Goal: Answer question/provide support: Share knowledge or assist other users

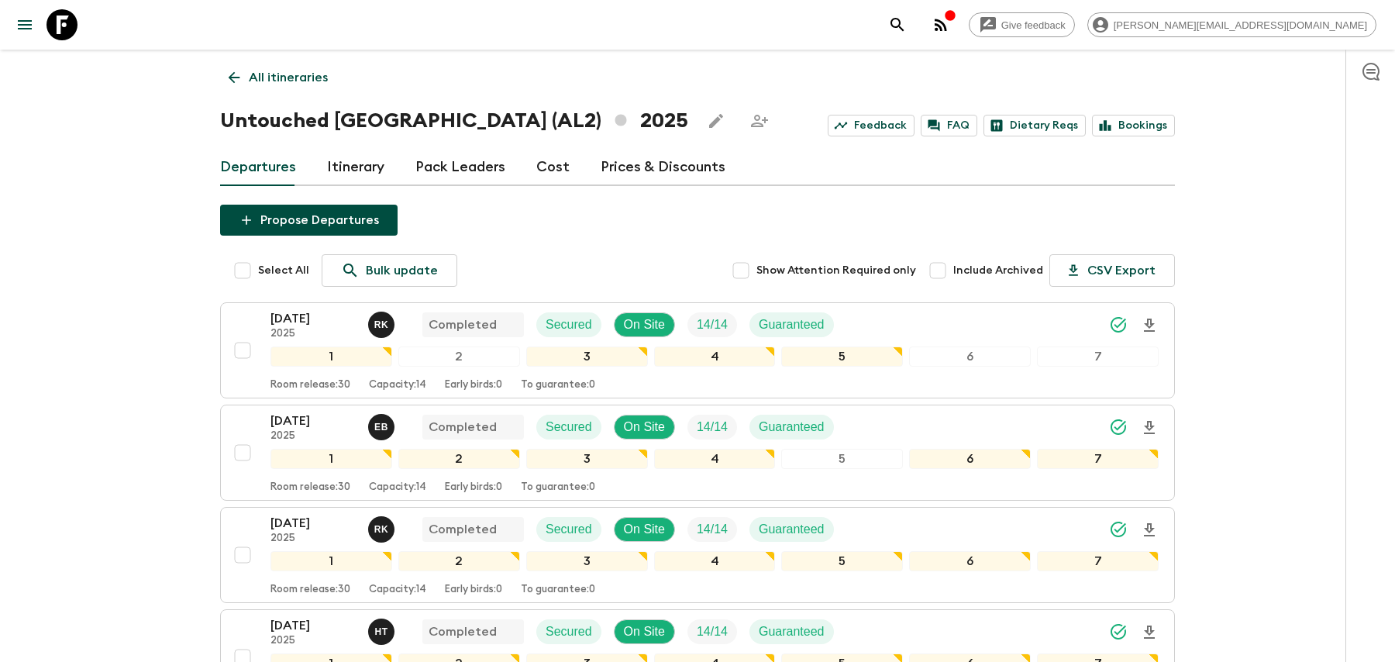
scroll to position [685, 0]
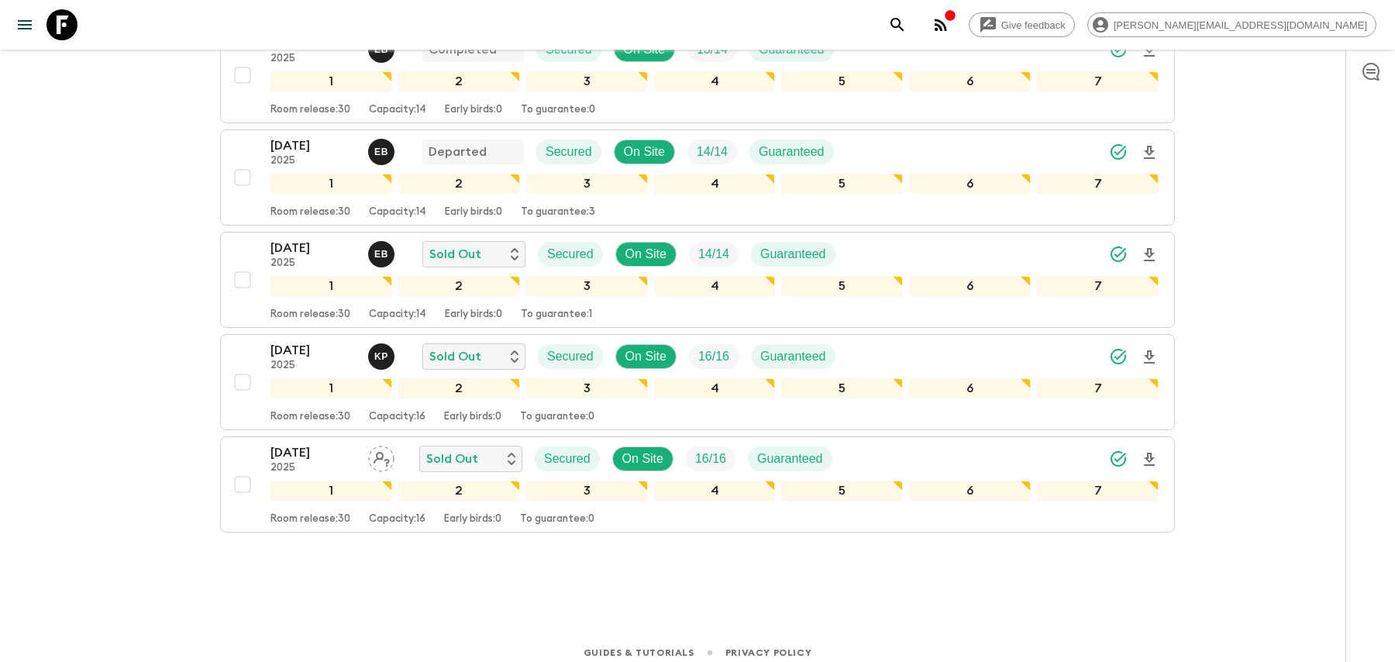
click at [907, 32] on icon "search adventures" at bounding box center [897, 25] width 19 height 19
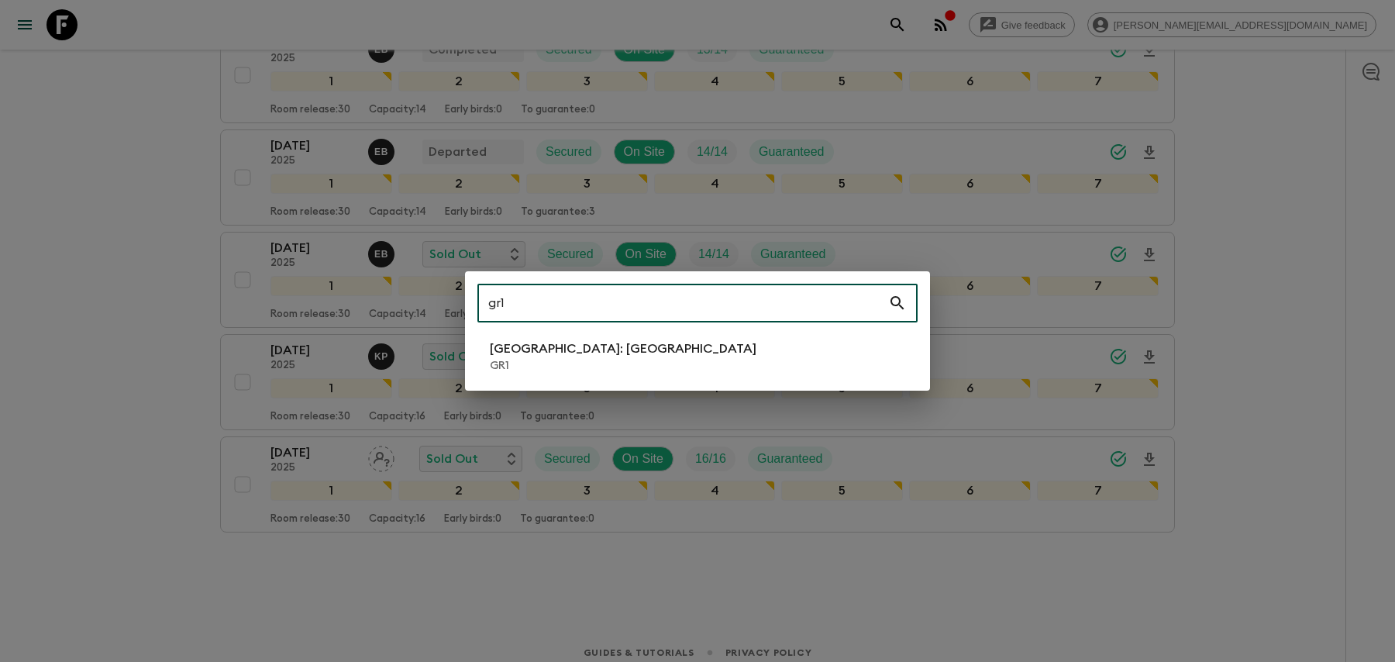
type input "gr1"
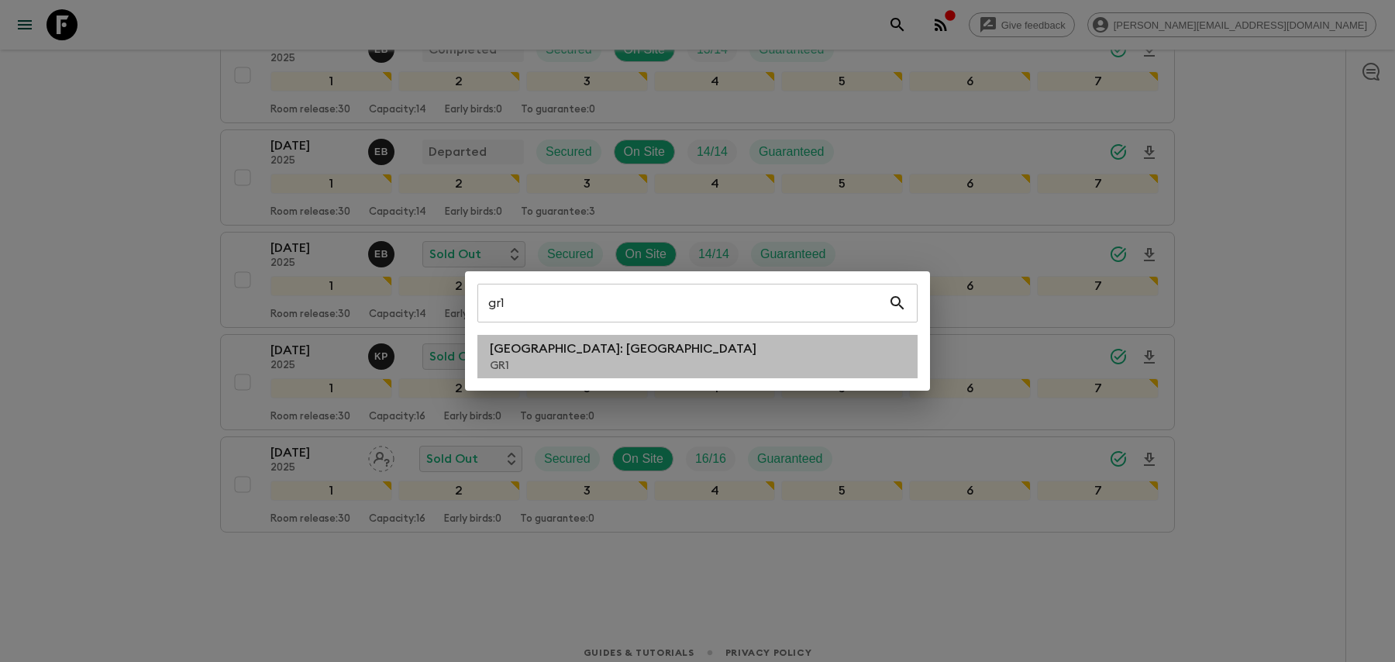
click at [631, 349] on p "[GEOGRAPHIC_DATA]: [GEOGRAPHIC_DATA]" at bounding box center [623, 349] width 267 height 19
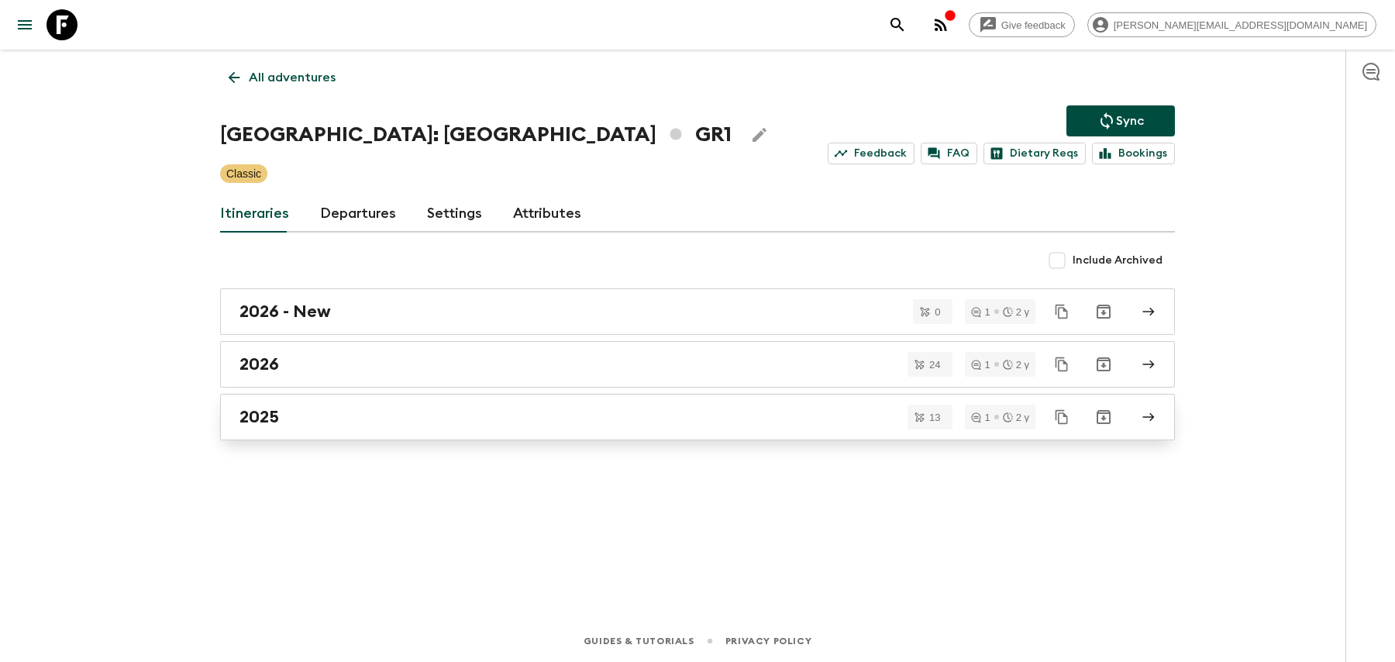
click at [371, 402] on link "2025" at bounding box center [697, 417] width 955 height 47
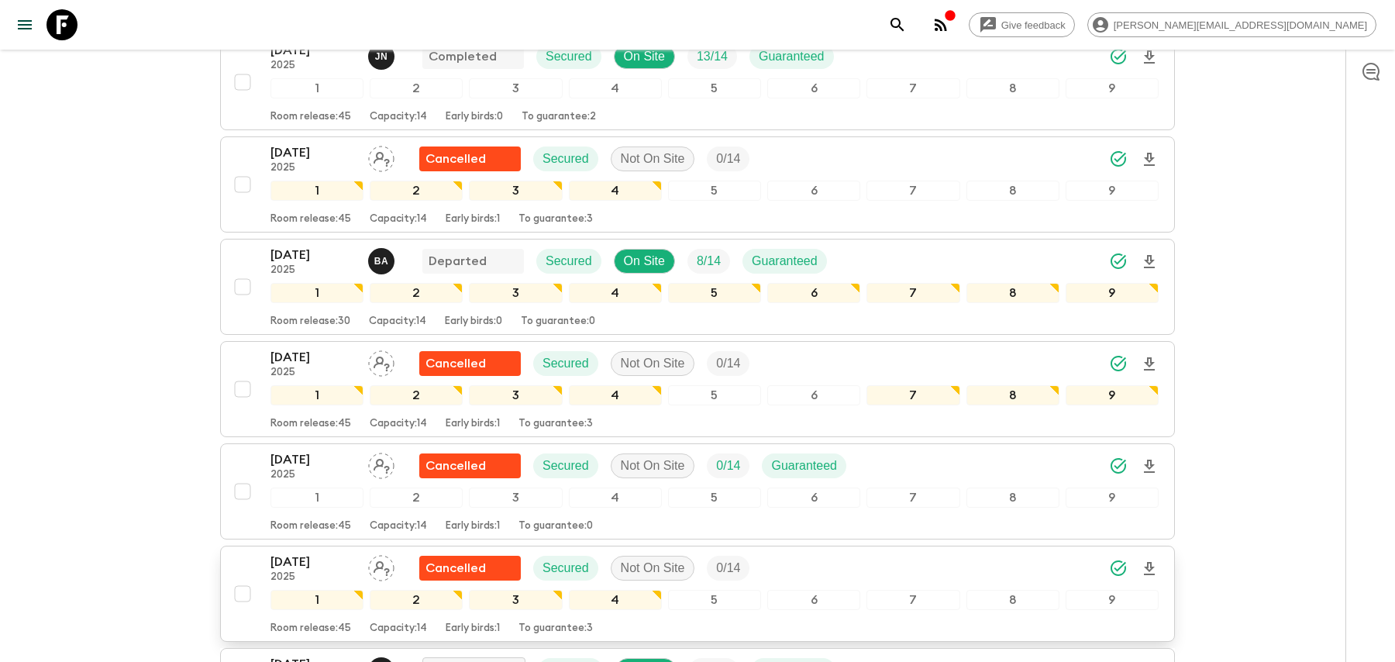
scroll to position [405, 0]
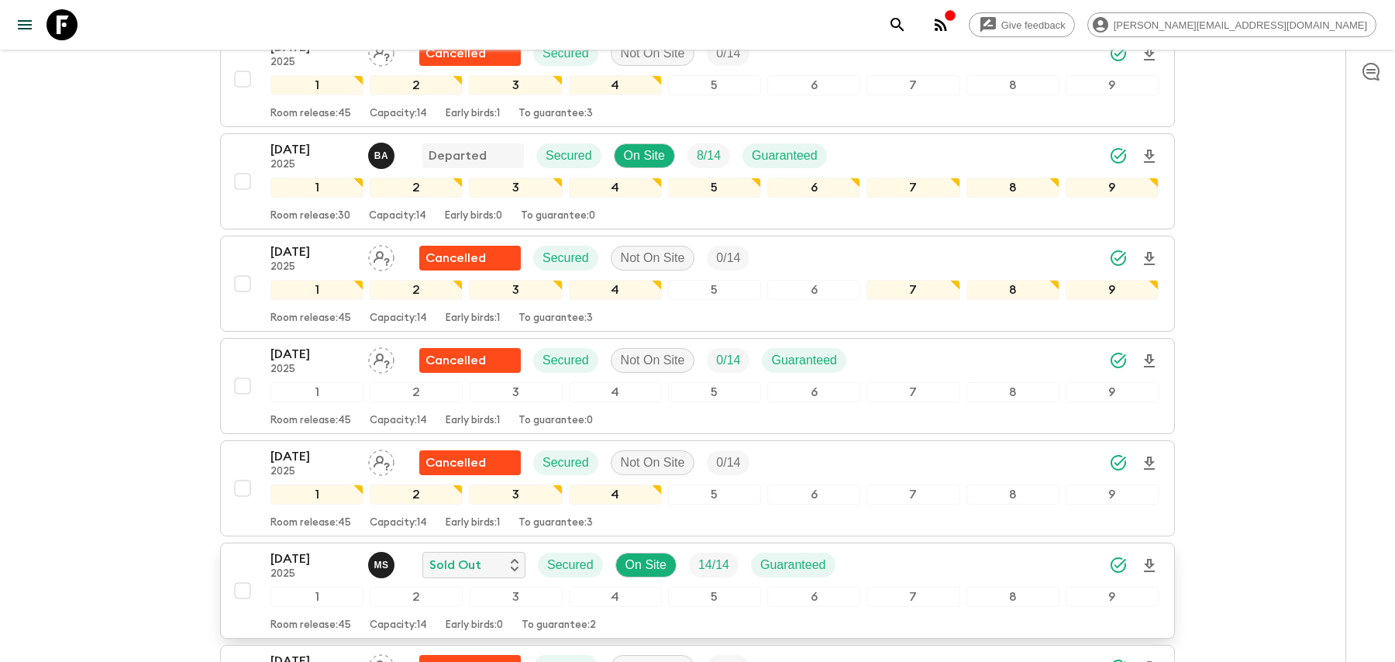
click at [328, 550] on p "[DATE]" at bounding box center [313, 559] width 85 height 19
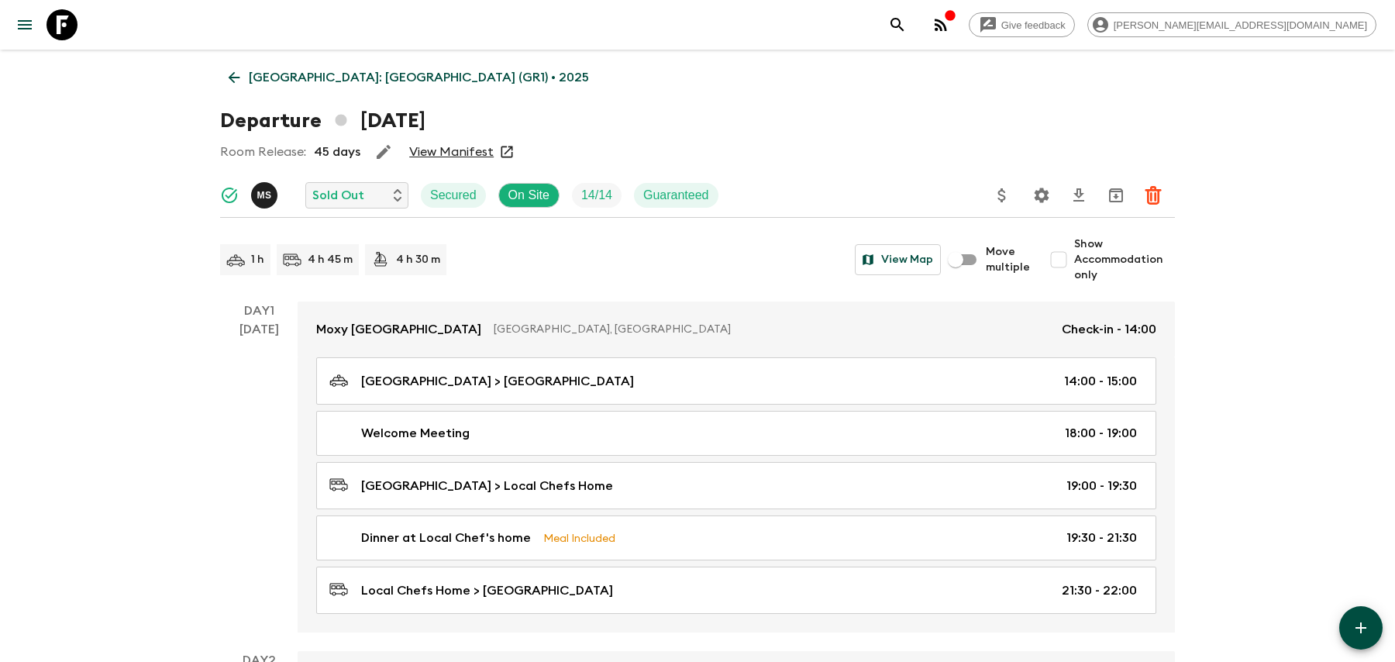
click at [1070, 265] on input "Show Accommodation only" at bounding box center [1058, 259] width 31 height 31
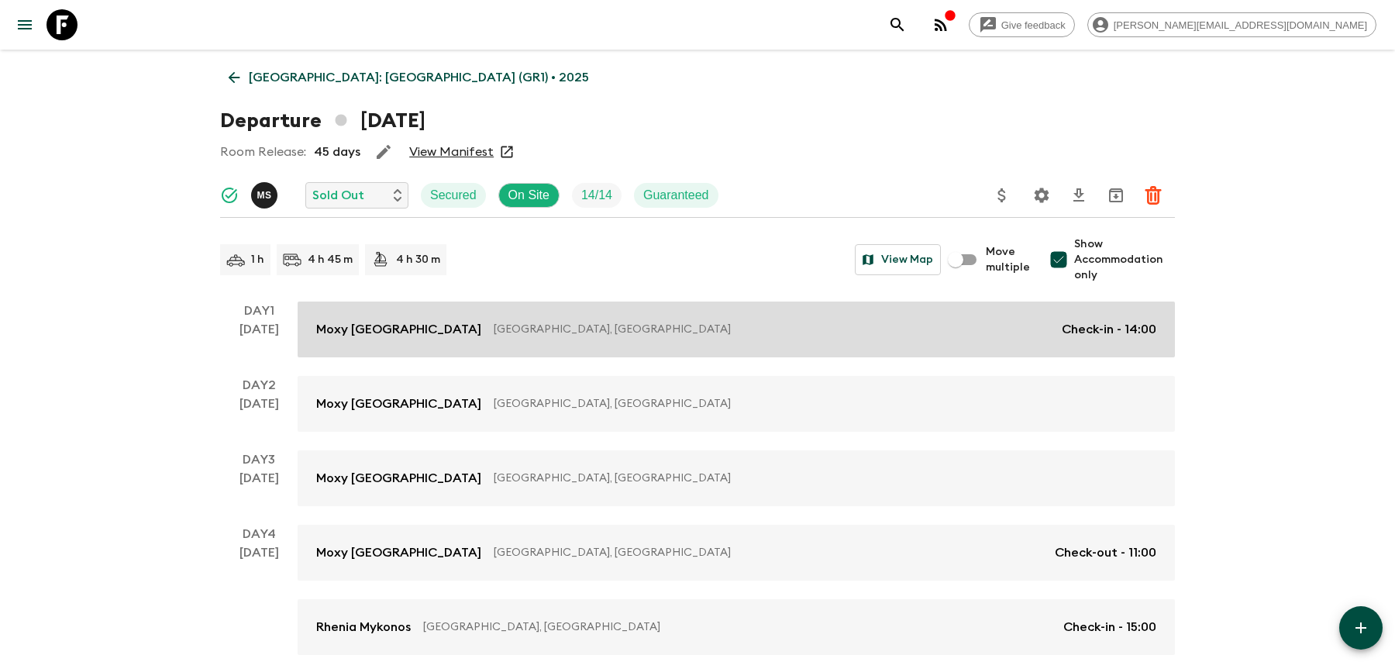
click at [537, 356] on link "Moxy [GEOGRAPHIC_DATA] [GEOGRAPHIC_DATA], [GEOGRAPHIC_DATA] Check-in - 14:00" at bounding box center [737, 330] width 878 height 56
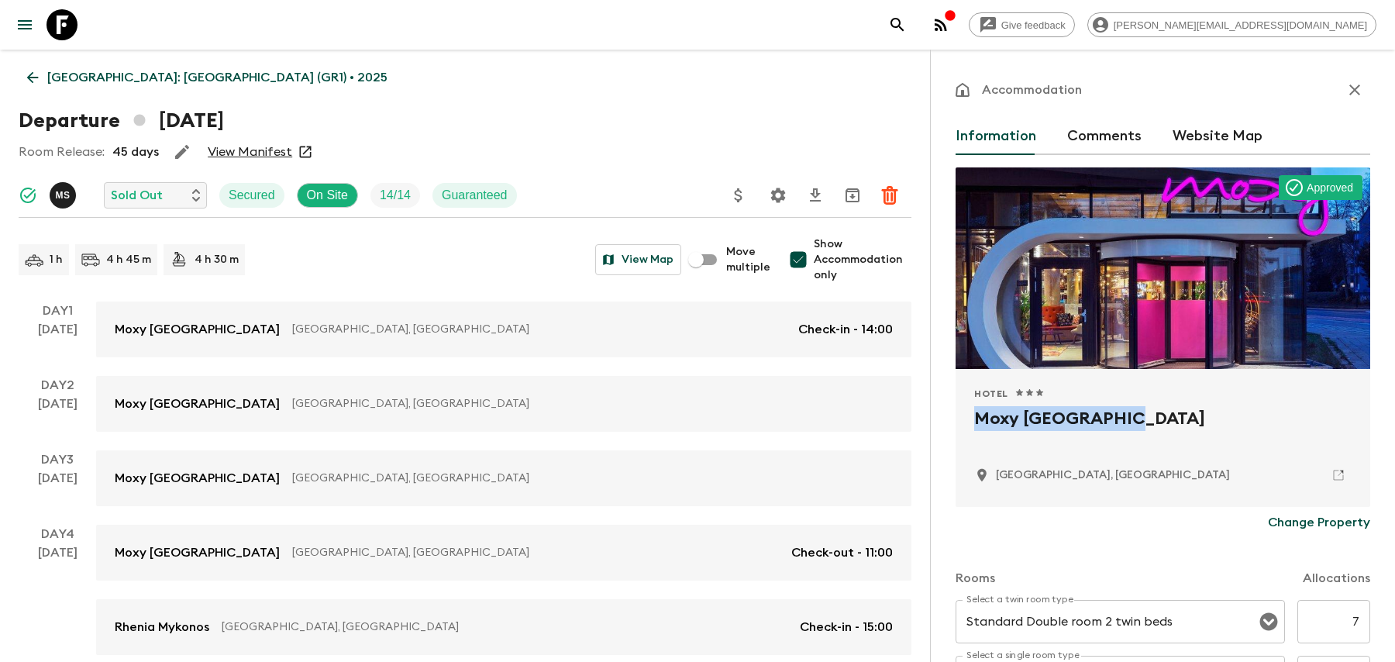
drag, startPoint x: 1135, startPoint y: 416, endPoint x: 951, endPoint y: 418, distance: 183.7
click at [951, 418] on div "Accommodation Information Comments Website Map Approved Hotel 1 Star 2 Stars 3 …" at bounding box center [1162, 381] width 465 height 662
copy h2 "Moxy [GEOGRAPHIC_DATA]"
click at [913, 12] on button "search adventures" at bounding box center [897, 24] width 31 height 31
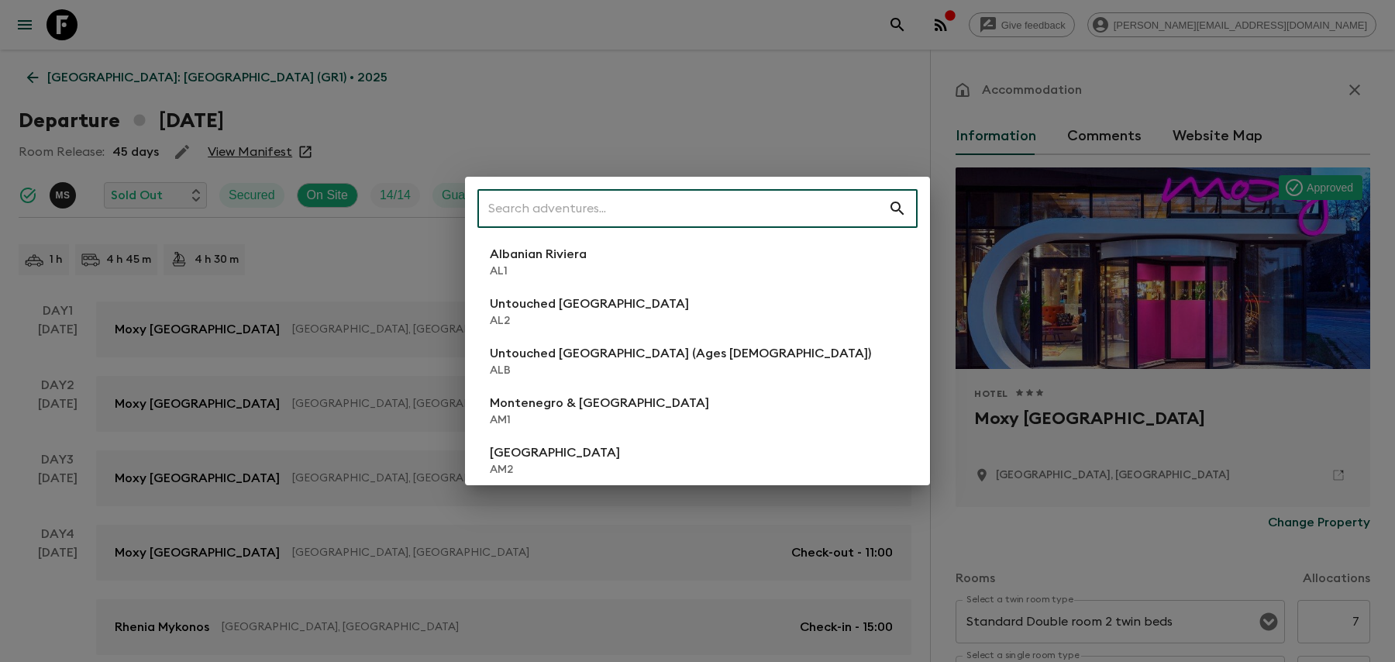
click at [605, 130] on div "​ Albanian Riviera [GEOGRAPHIC_DATA] Untouched [GEOGRAPHIC_DATA] [GEOGRAPHIC_DA…" at bounding box center [697, 331] width 1395 height 662
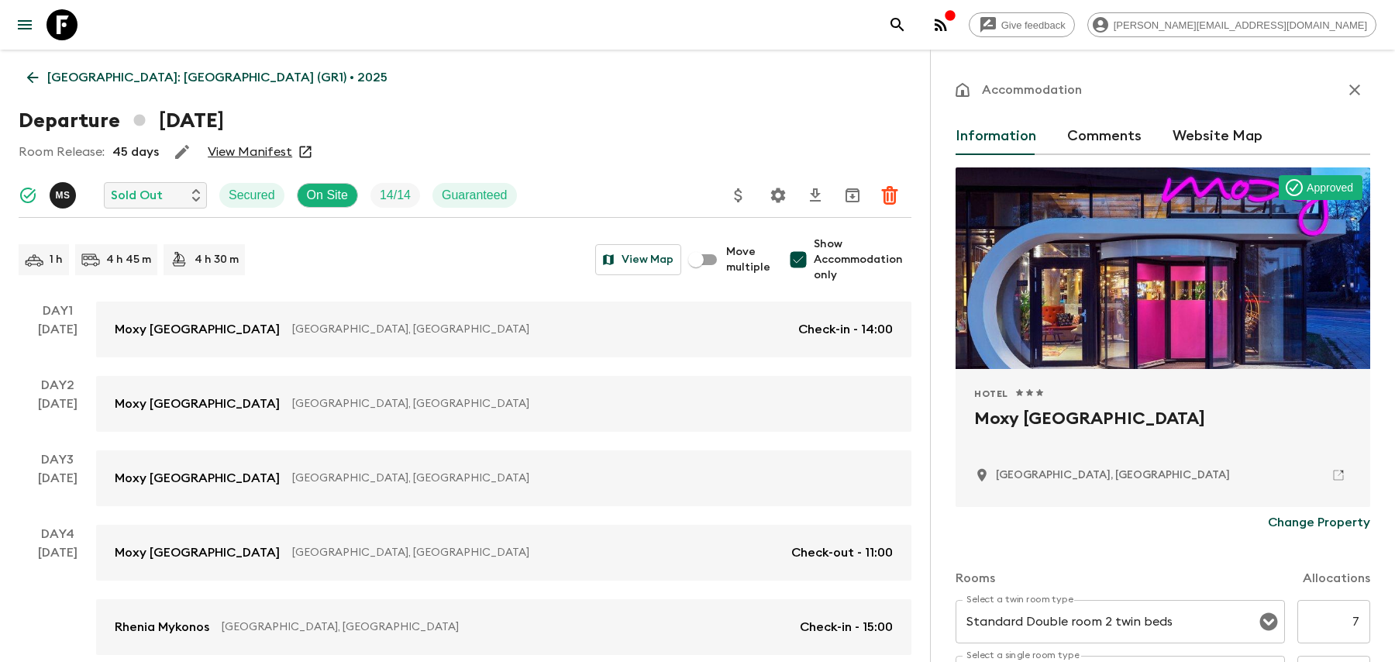
click at [842, 247] on span "Show Accommodation only" at bounding box center [863, 259] width 98 height 47
click at [814, 247] on input "Show Accommodation only" at bounding box center [798, 259] width 31 height 31
checkbox input "false"
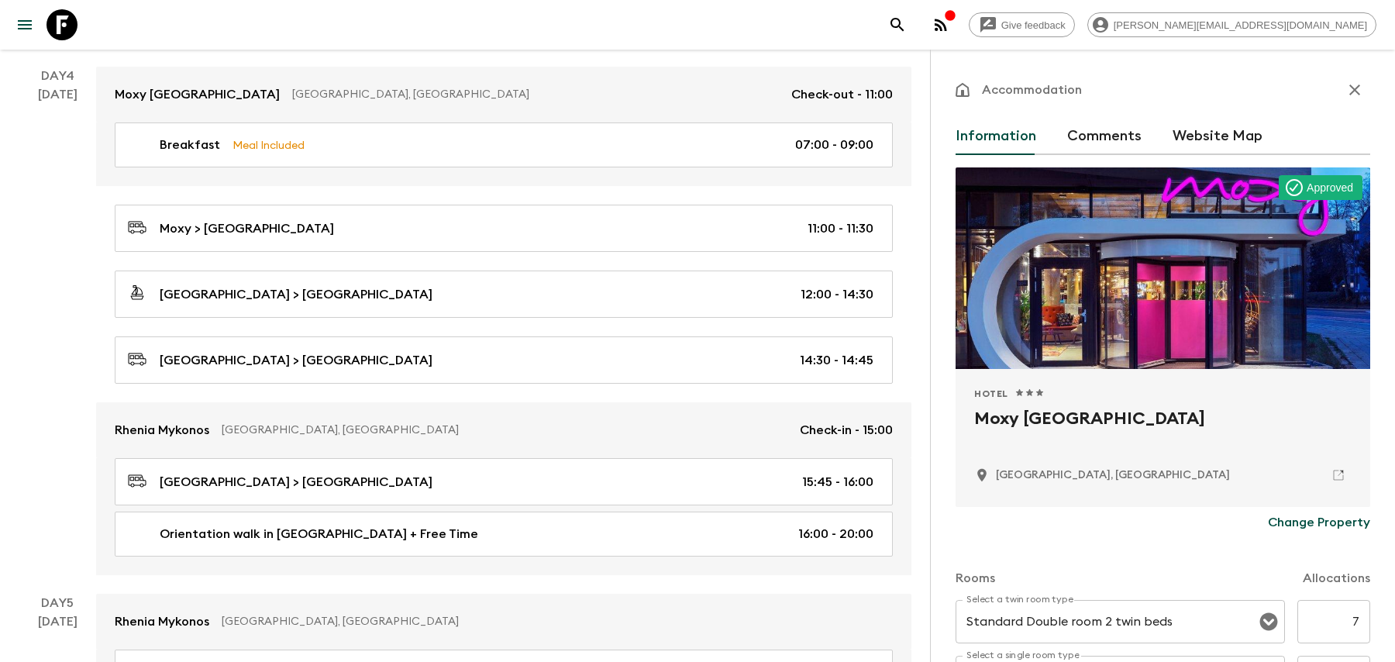
scroll to position [2493, 0]
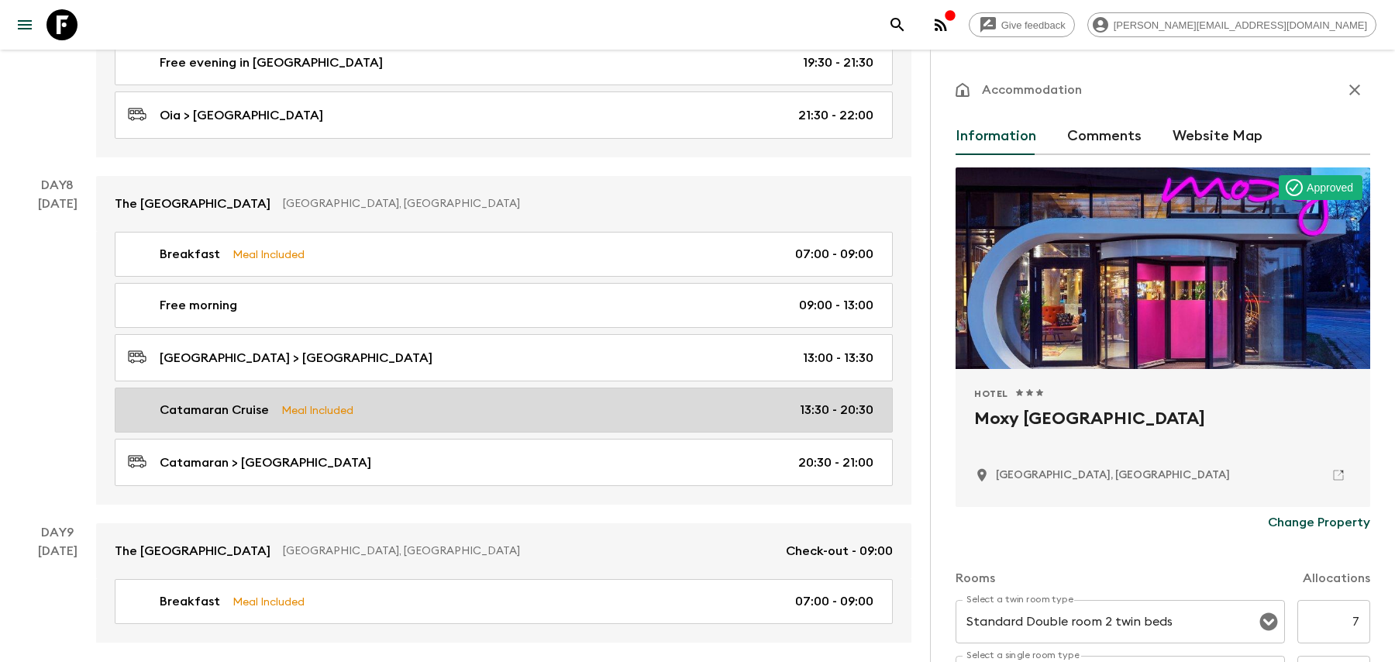
click at [576, 388] on link "Catamaran Cruise Meal Included 13:30 - 20:30" at bounding box center [504, 410] width 778 height 45
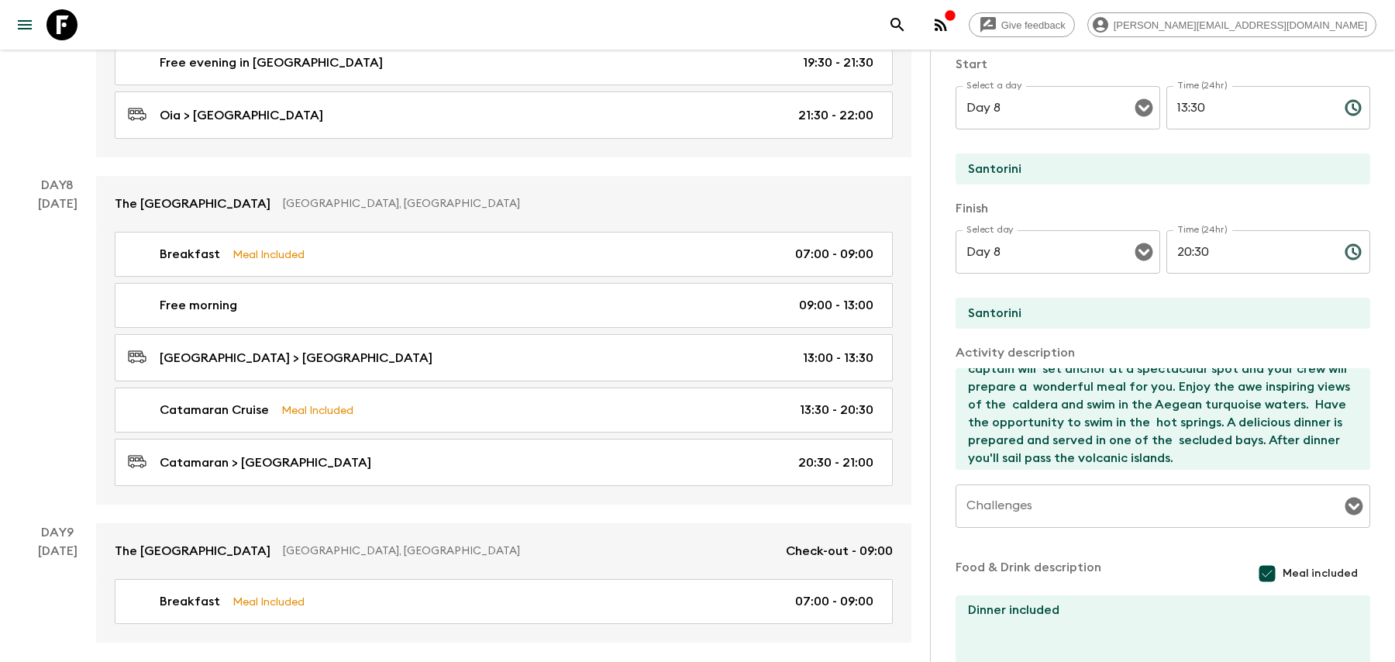
scroll to position [160, 0]
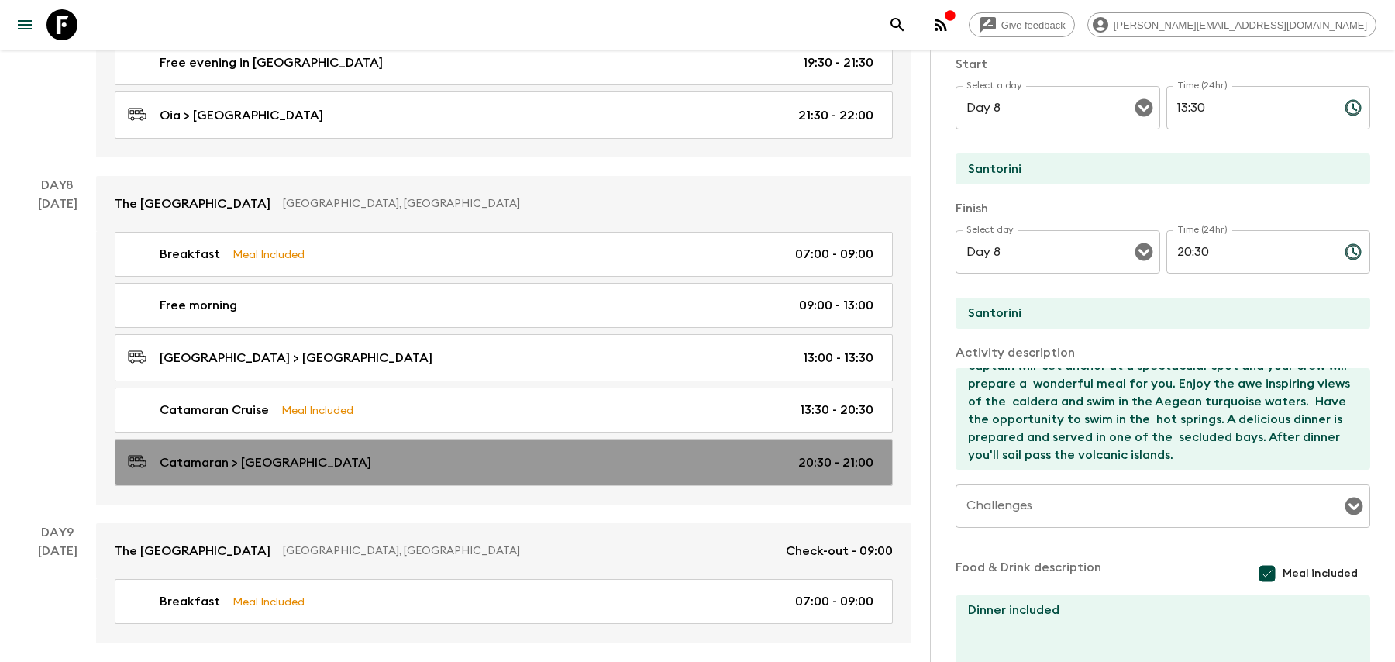
click at [357, 452] on div "Catamaran > [GEOGRAPHIC_DATA] 20:30 - 21:00" at bounding box center [501, 462] width 746 height 21
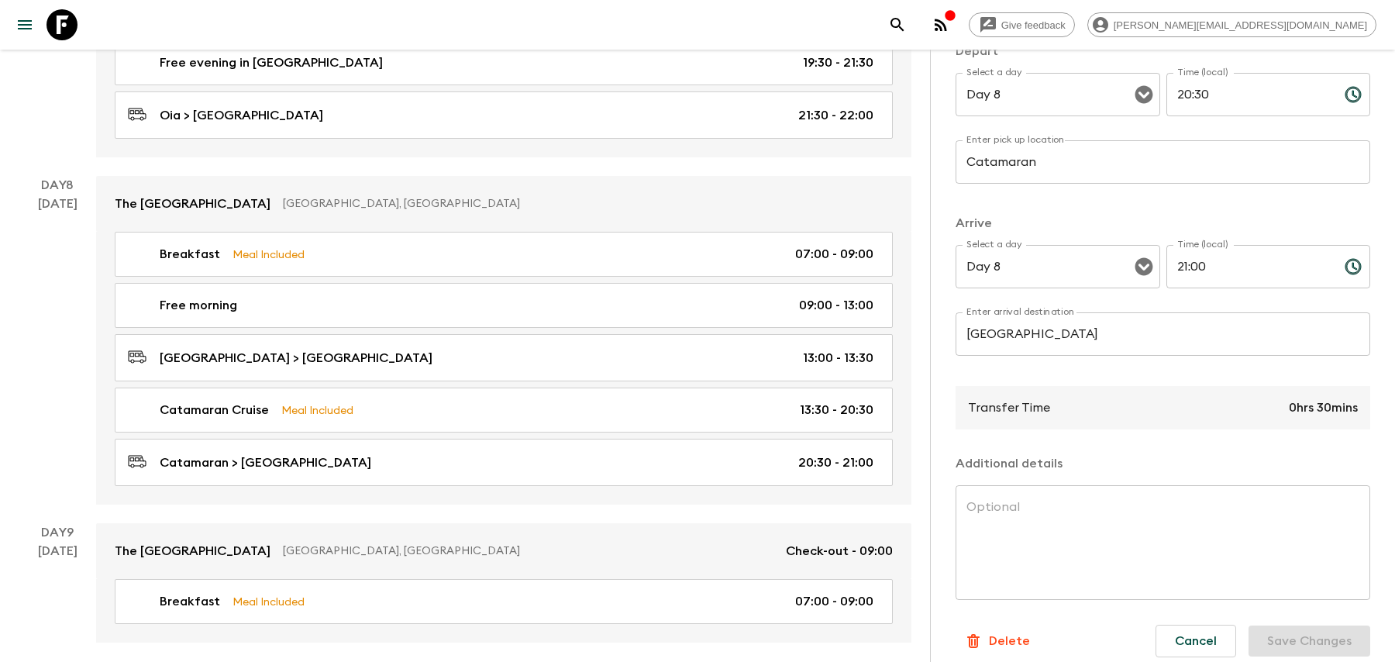
scroll to position [233, 0]
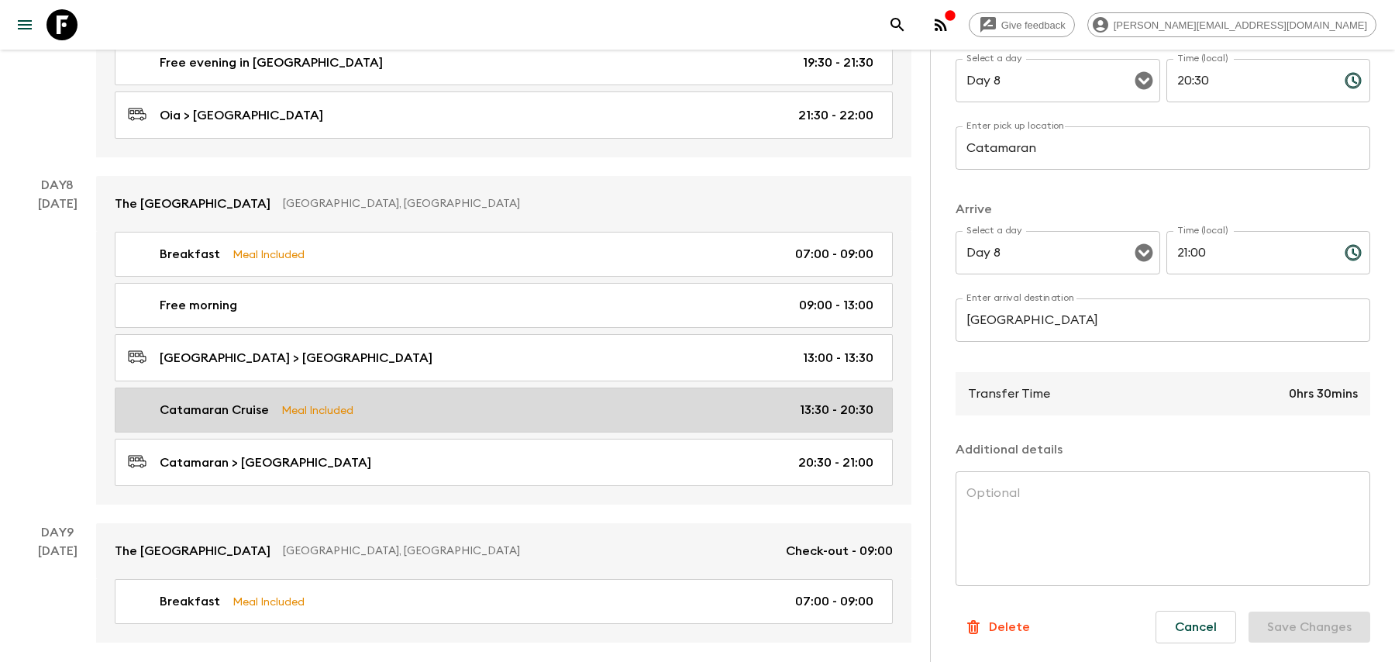
click at [459, 397] on link "Catamaran Cruise Meal Included 13:30 - 20:30" at bounding box center [504, 410] width 778 height 45
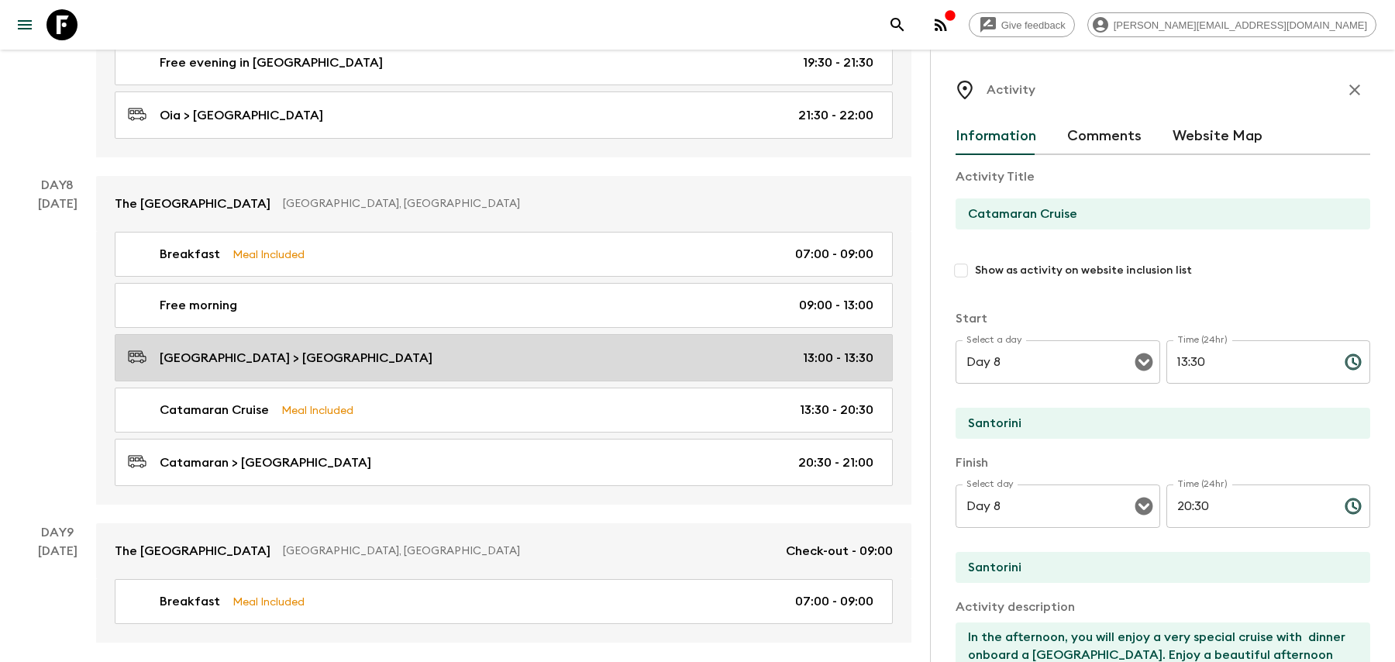
click at [498, 347] on div "[GEOGRAPHIC_DATA] > [GEOGRAPHIC_DATA] 13:00 - 13:30" at bounding box center [501, 357] width 746 height 21
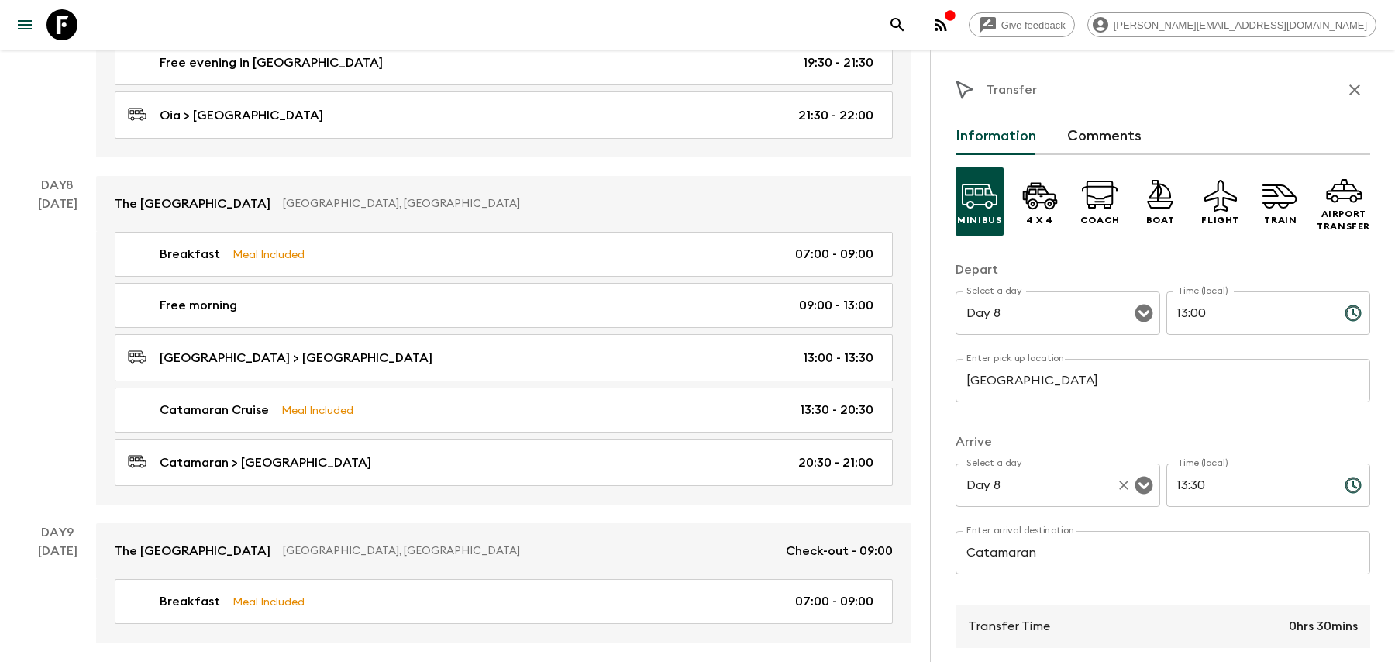
scroll to position [233, 0]
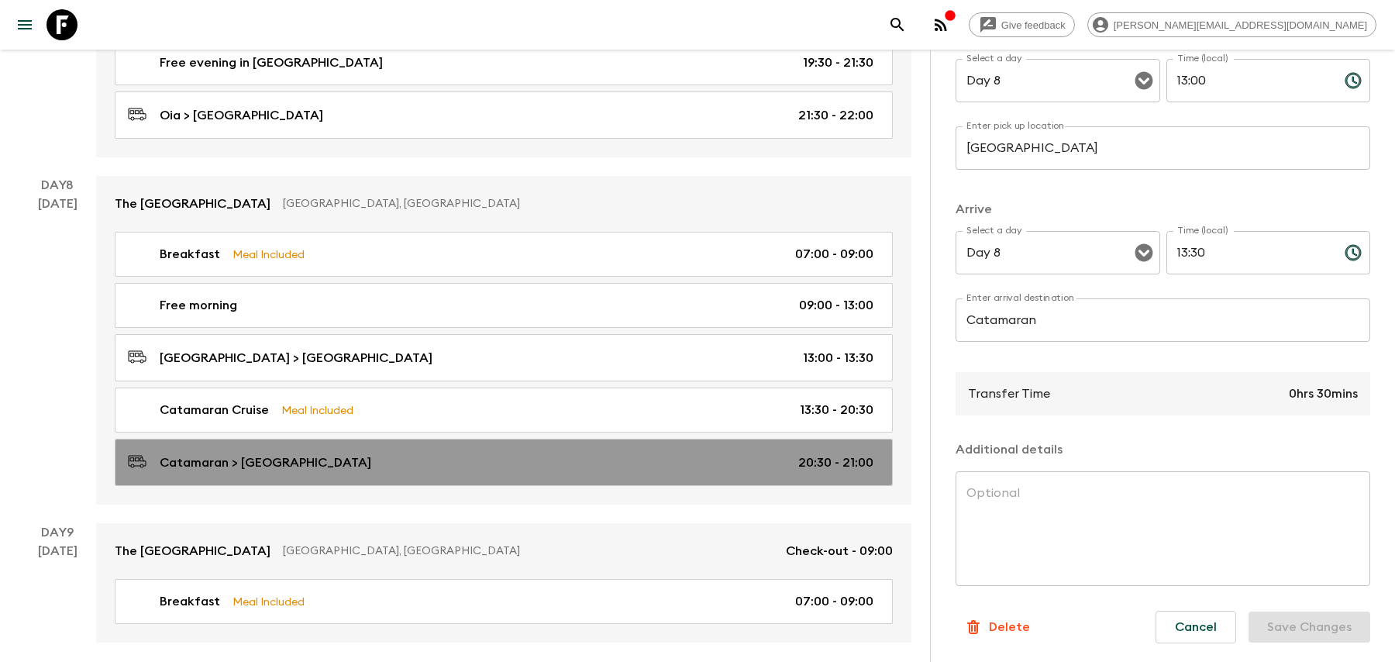
click at [398, 439] on link "Catamaran > [GEOGRAPHIC_DATA] 20:30 - 21:00" at bounding box center [504, 462] width 778 height 47
type input "Catamaran"
type input "[GEOGRAPHIC_DATA]"
type input "20:30"
type input "21:00"
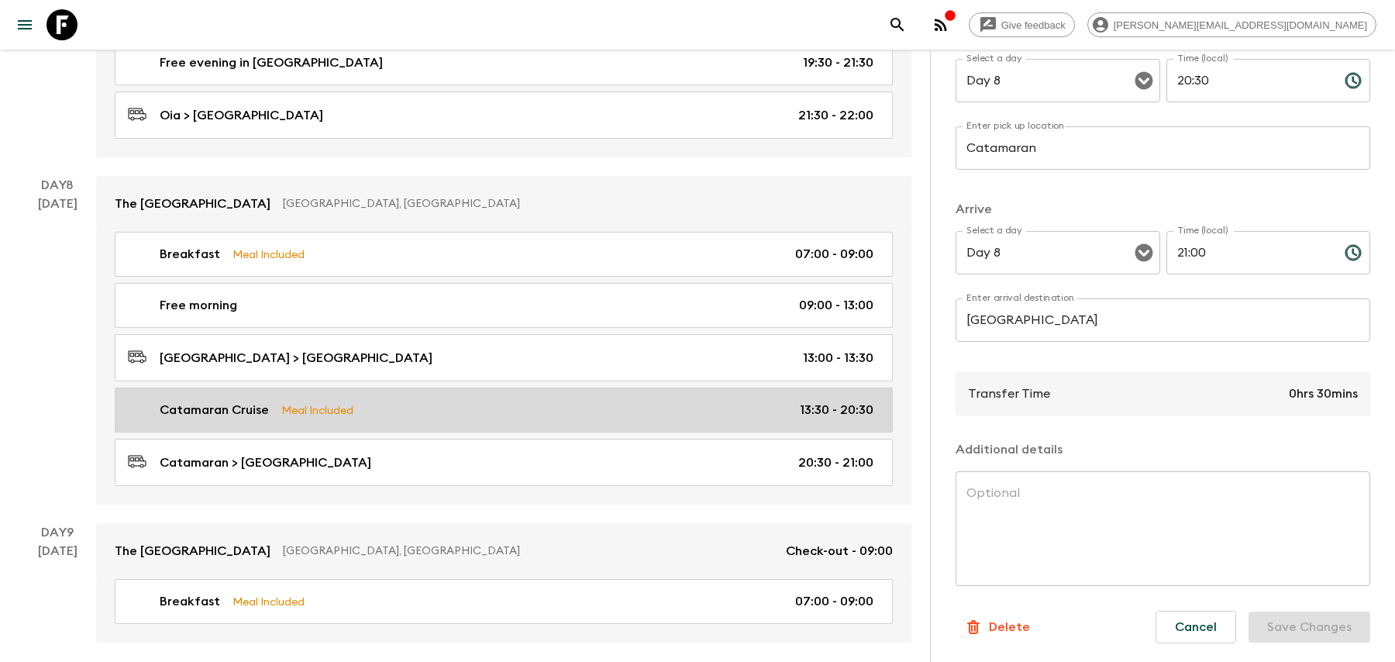
click at [409, 401] on div "Catamaran Cruise Meal Included 13:30 - 20:30" at bounding box center [501, 410] width 746 height 19
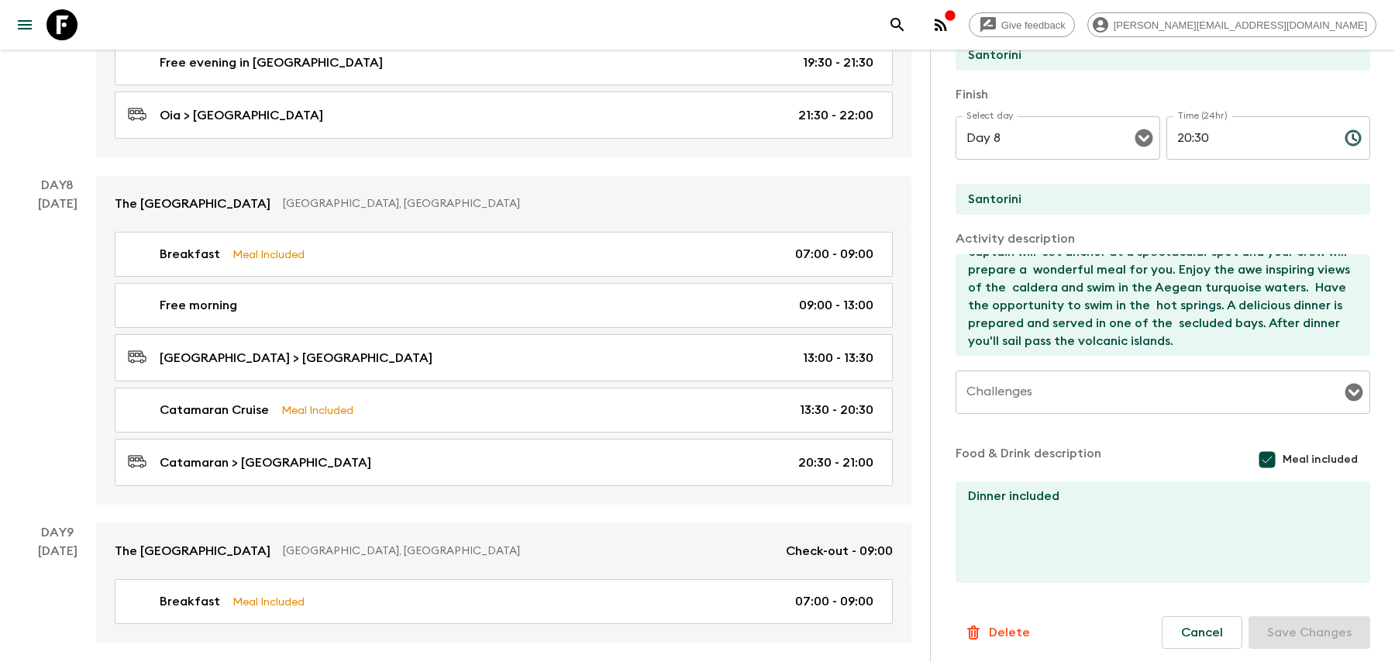
scroll to position [369, 0]
click at [907, 20] on icon "search adventures" at bounding box center [897, 25] width 19 height 19
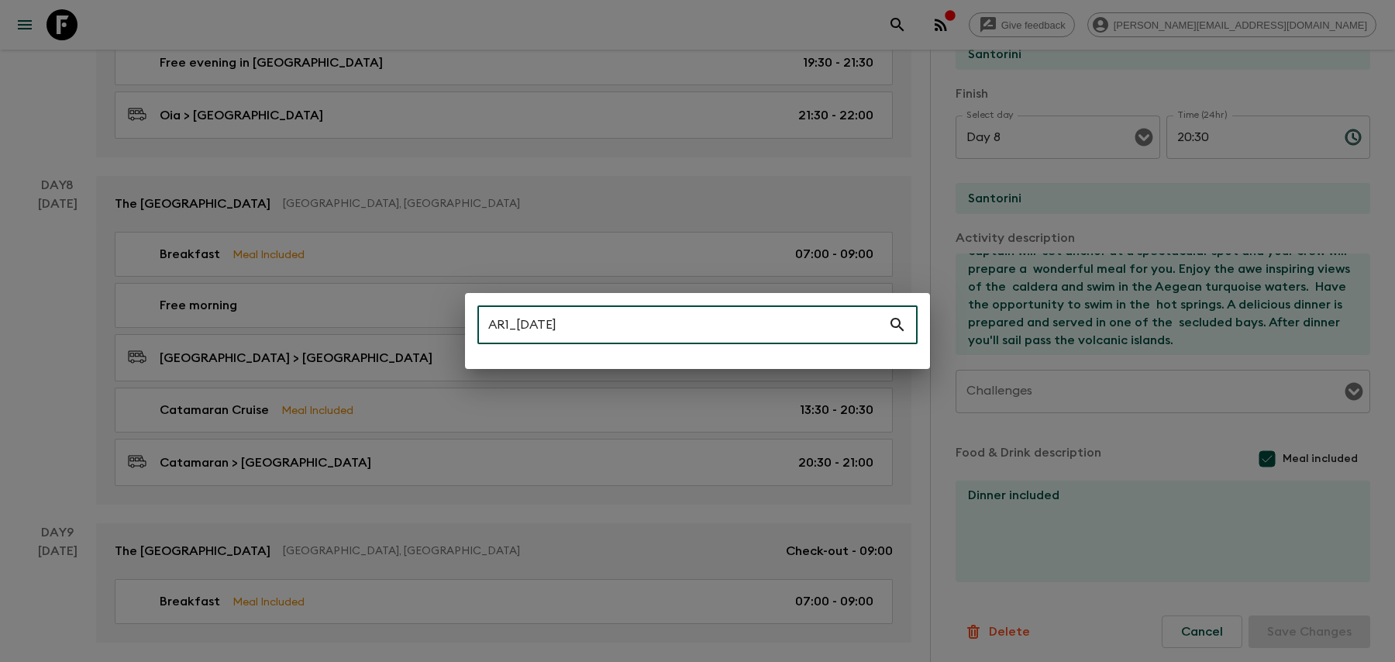
type input "AR1_[DATE]"
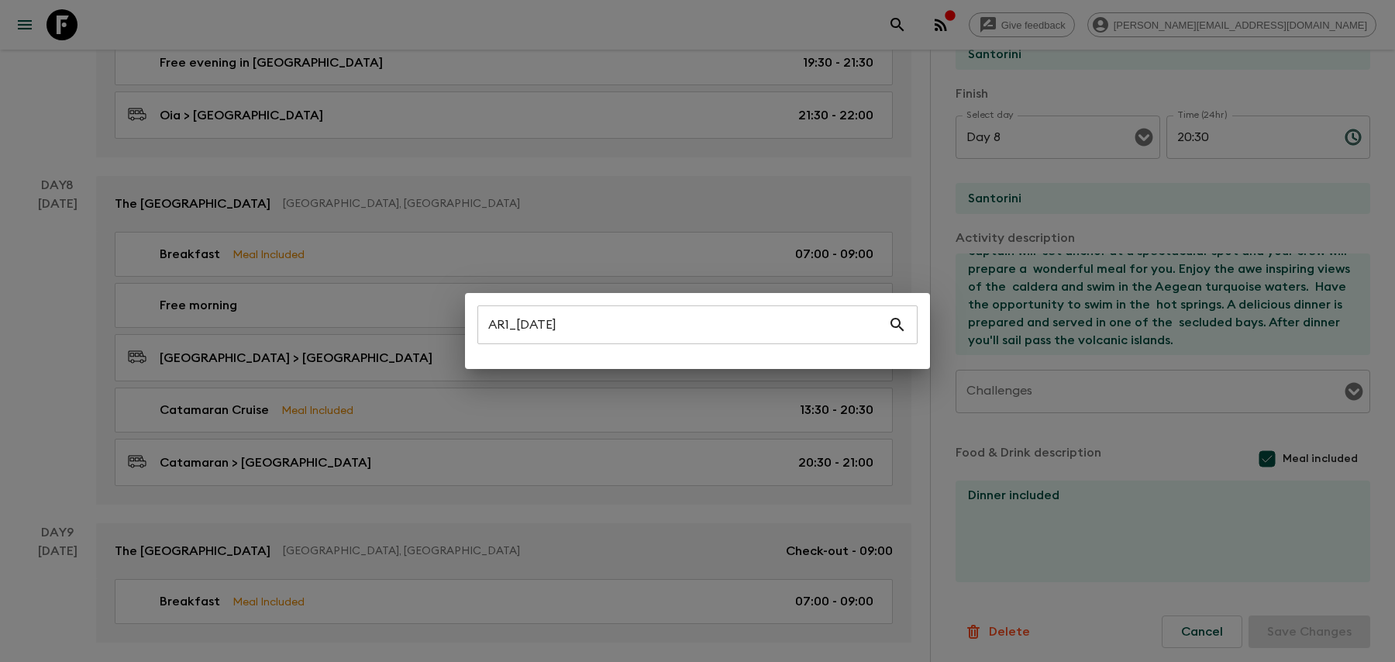
click at [635, 229] on div "AR1_[DATE] ​" at bounding box center [697, 331] width 1395 height 662
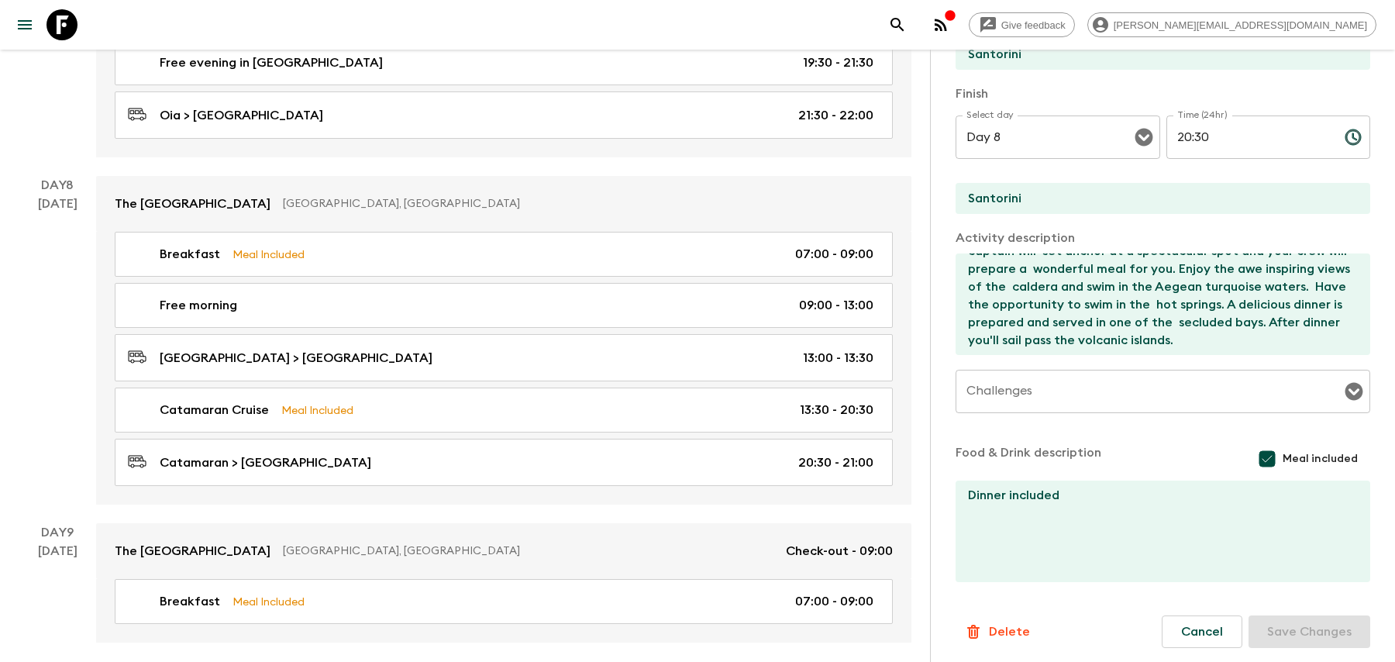
click at [907, 21] on icon "search adventures" at bounding box center [897, 25] width 19 height 19
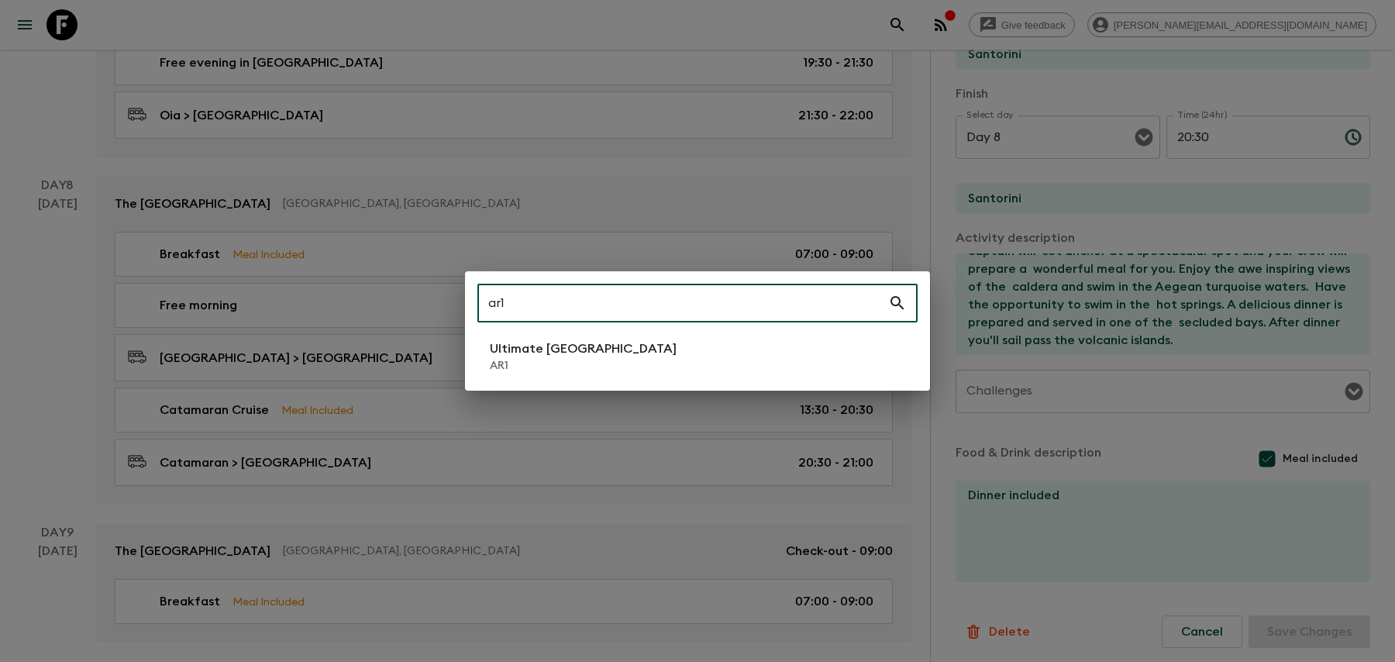
type input "ar1"
click at [629, 357] on li "Ultimate Argentina AR1" at bounding box center [698, 356] width 440 height 43
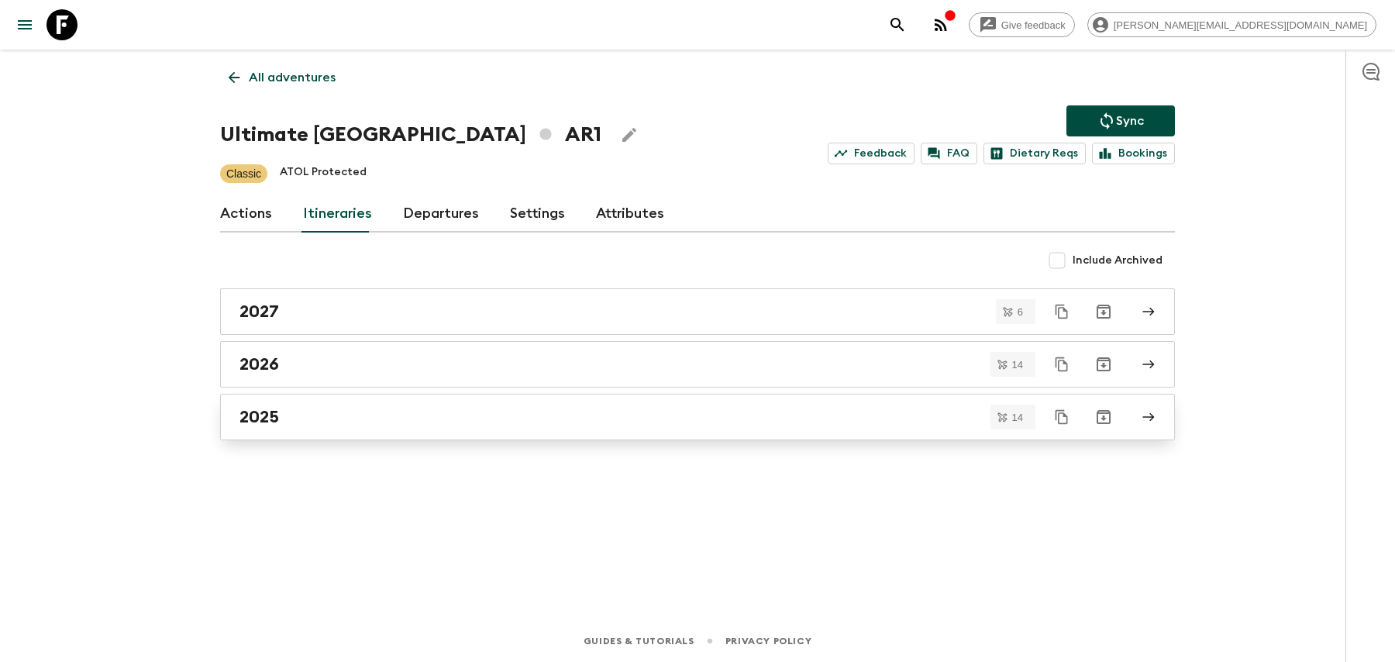
click at [308, 415] on div "2025" at bounding box center [683, 417] width 887 height 20
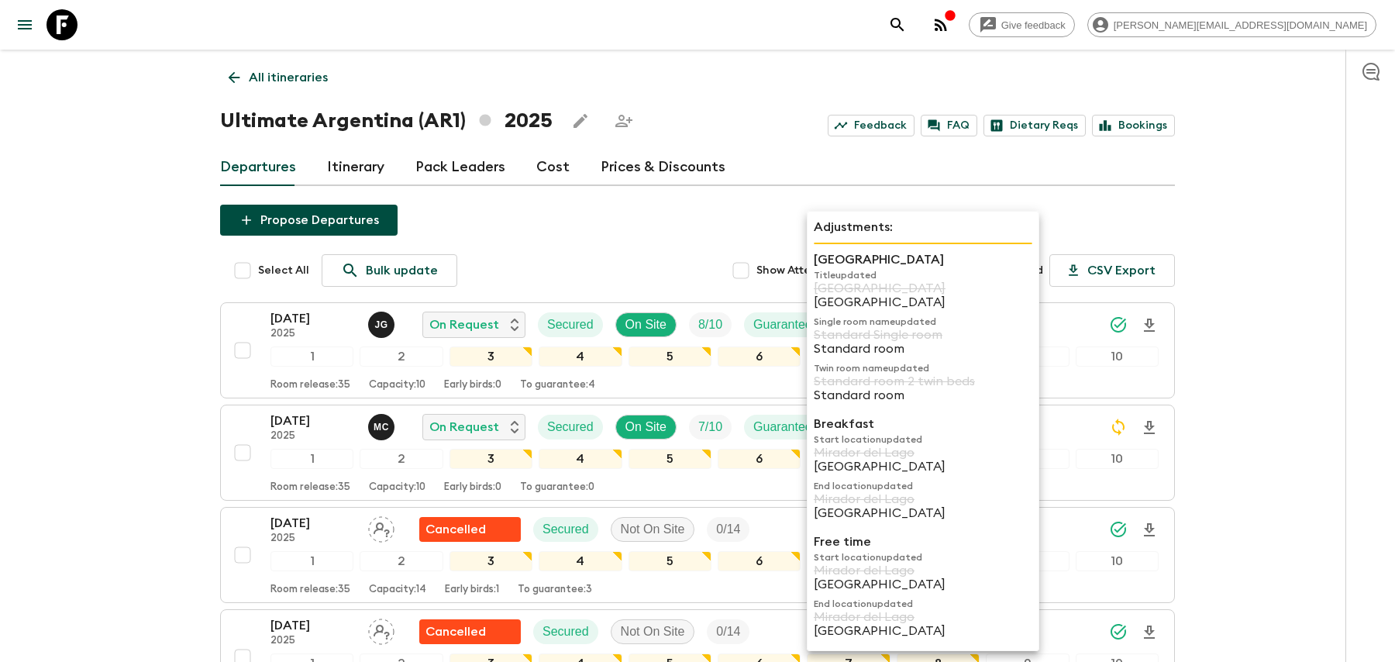
click at [915, 420] on p "Breakfast" at bounding box center [923, 424] width 219 height 19
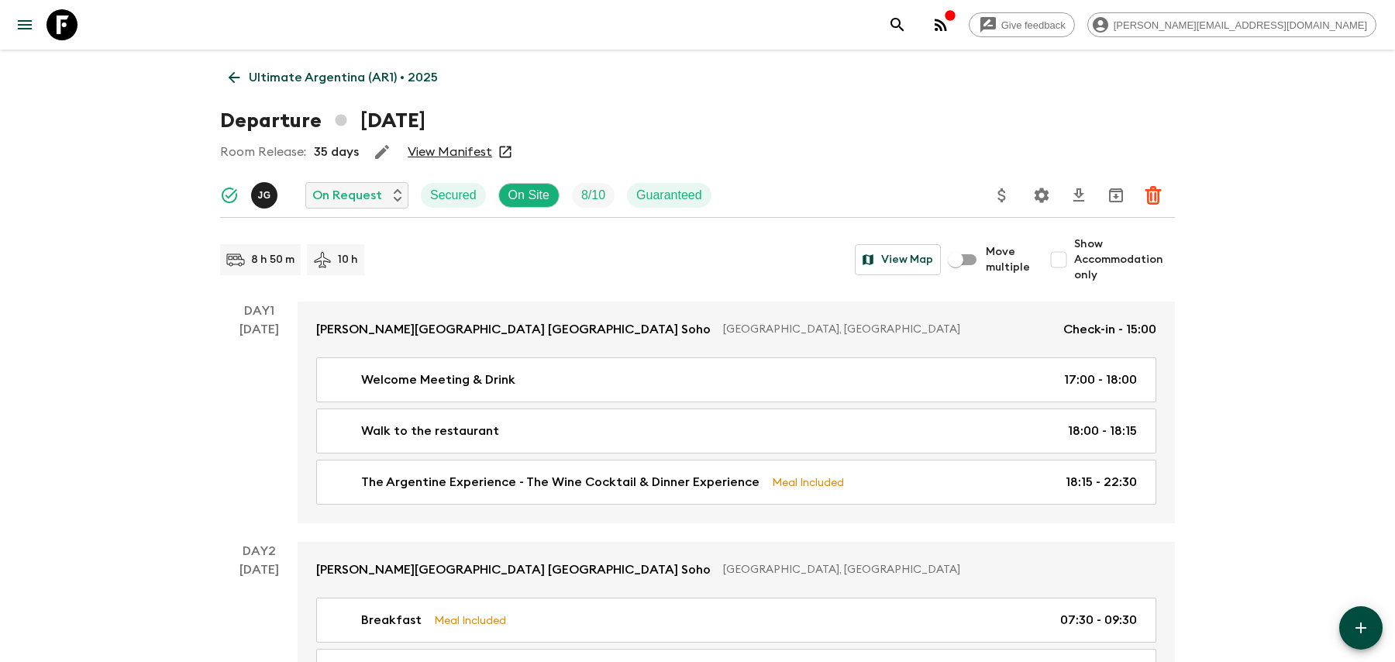
click at [238, 78] on icon at bounding box center [234, 77] width 17 height 17
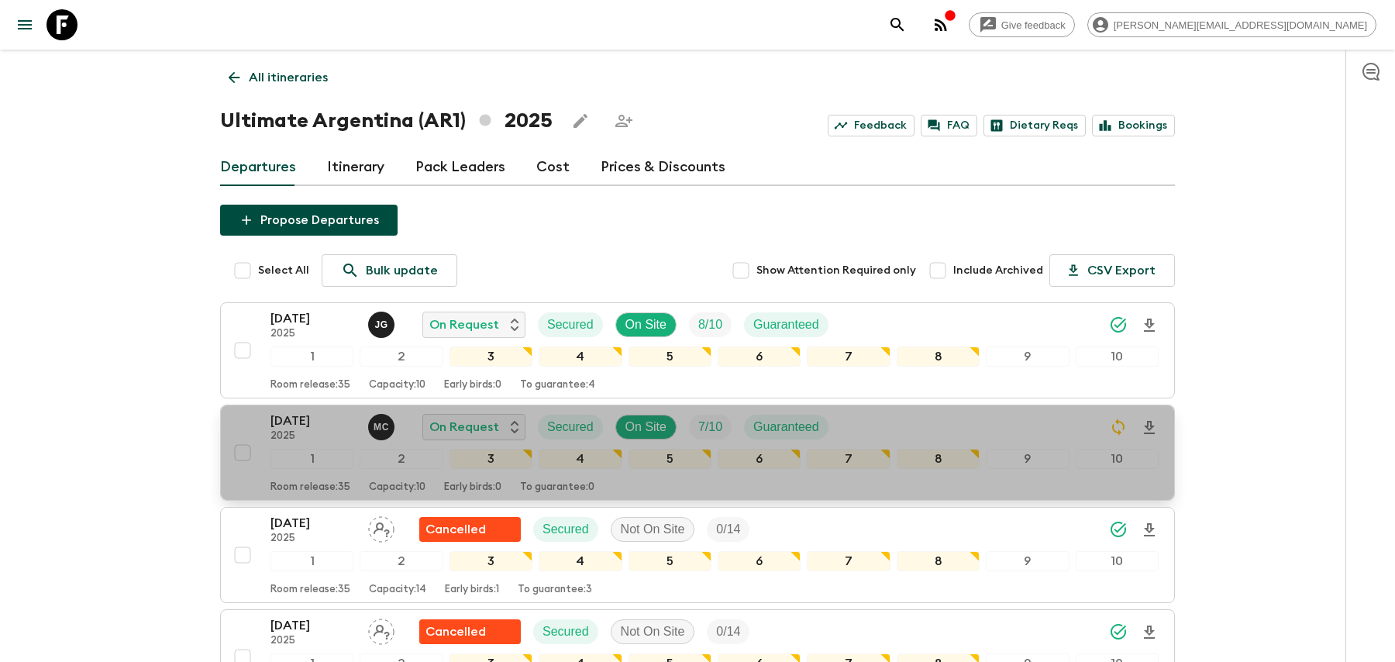
click at [883, 441] on div "[DATE] 2025 M C On Request Secured On Site 7 / 10 Guaranteed 1 2 3 4 5 6 7 8 9 …" at bounding box center [715, 453] width 888 height 82
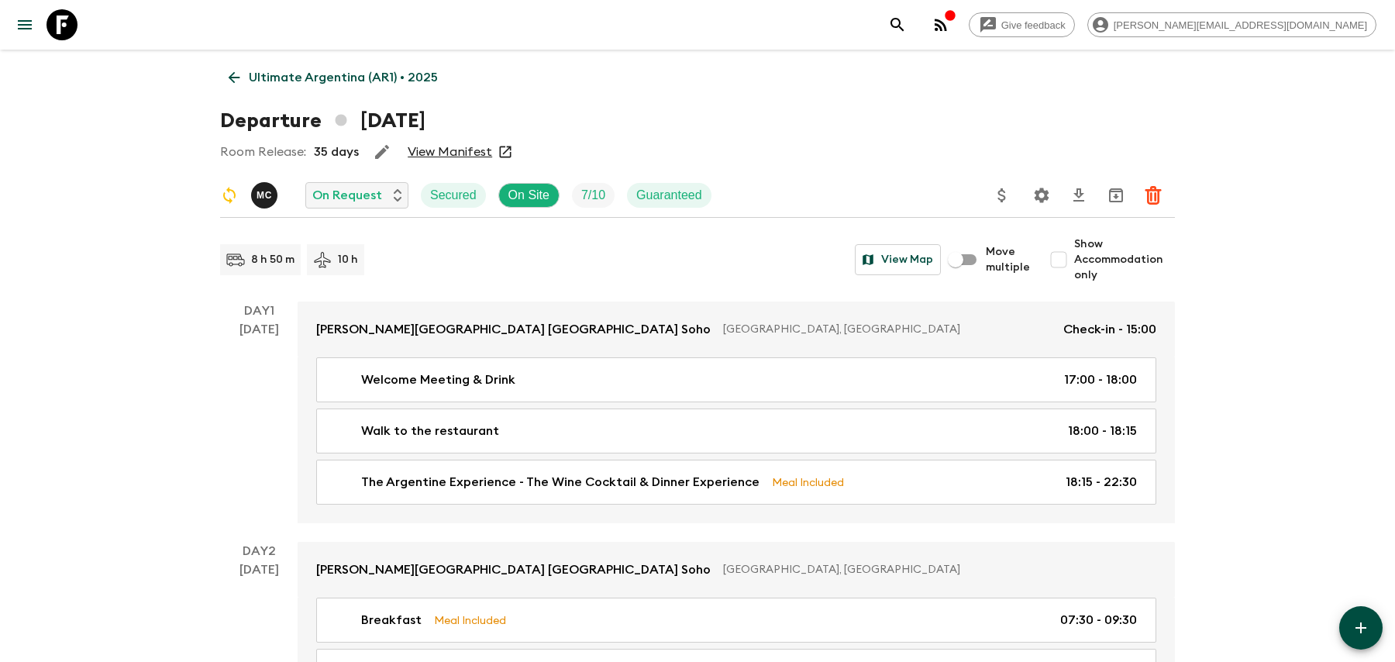
click at [1043, 188] on icon "Settings" at bounding box center [1042, 195] width 19 height 19
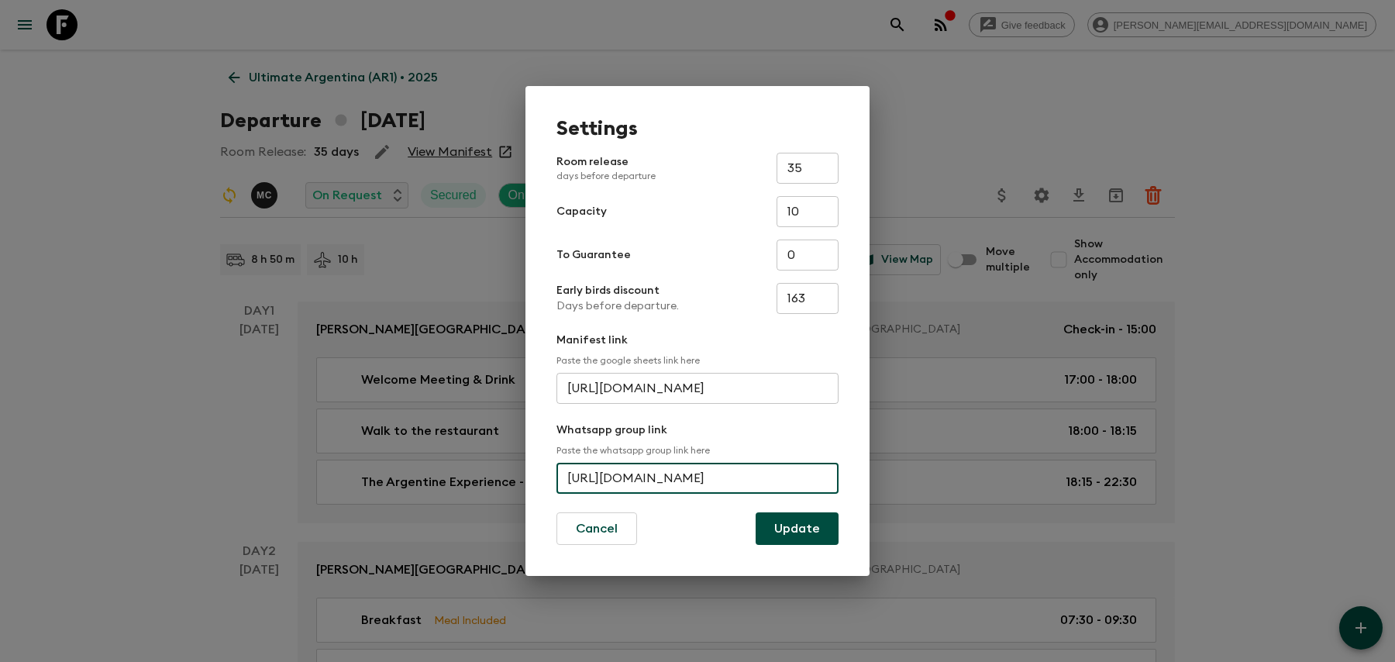
click at [736, 482] on input "[URL][DOMAIN_NAME]" at bounding box center [698, 478] width 282 height 31
click at [791, 529] on button "Update" at bounding box center [797, 528] width 83 height 33
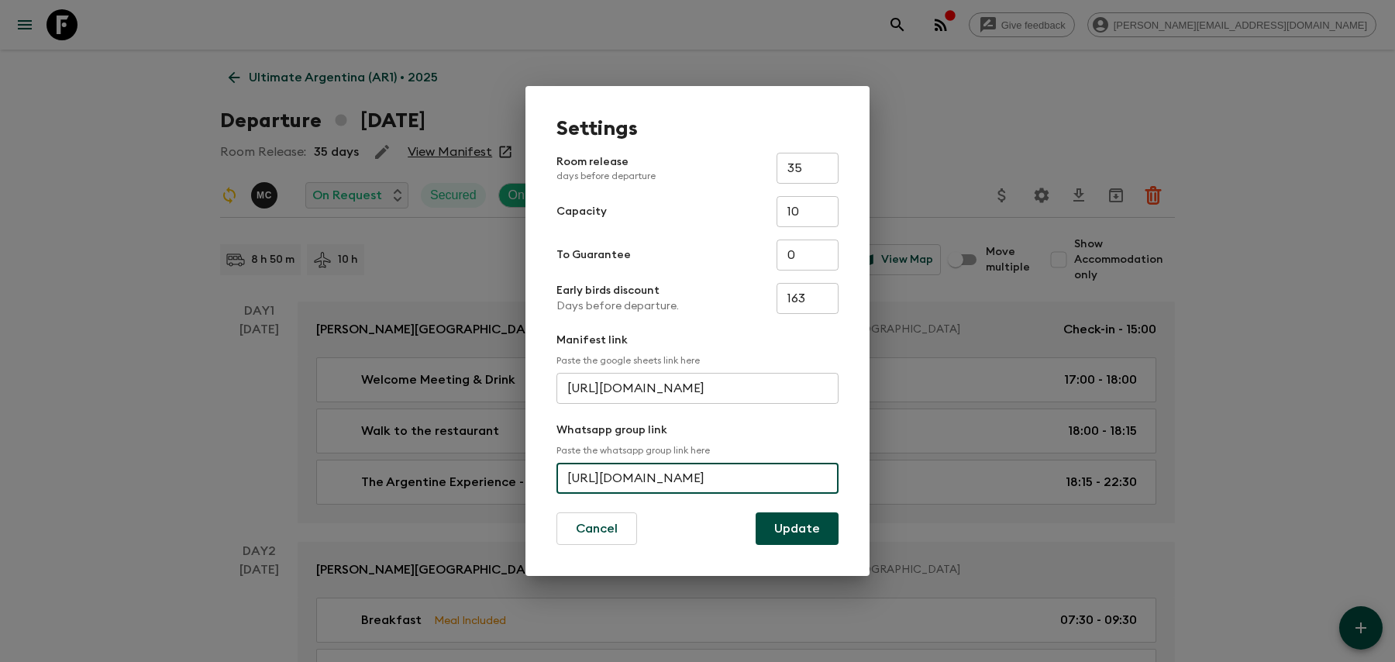
scroll to position [0, 0]
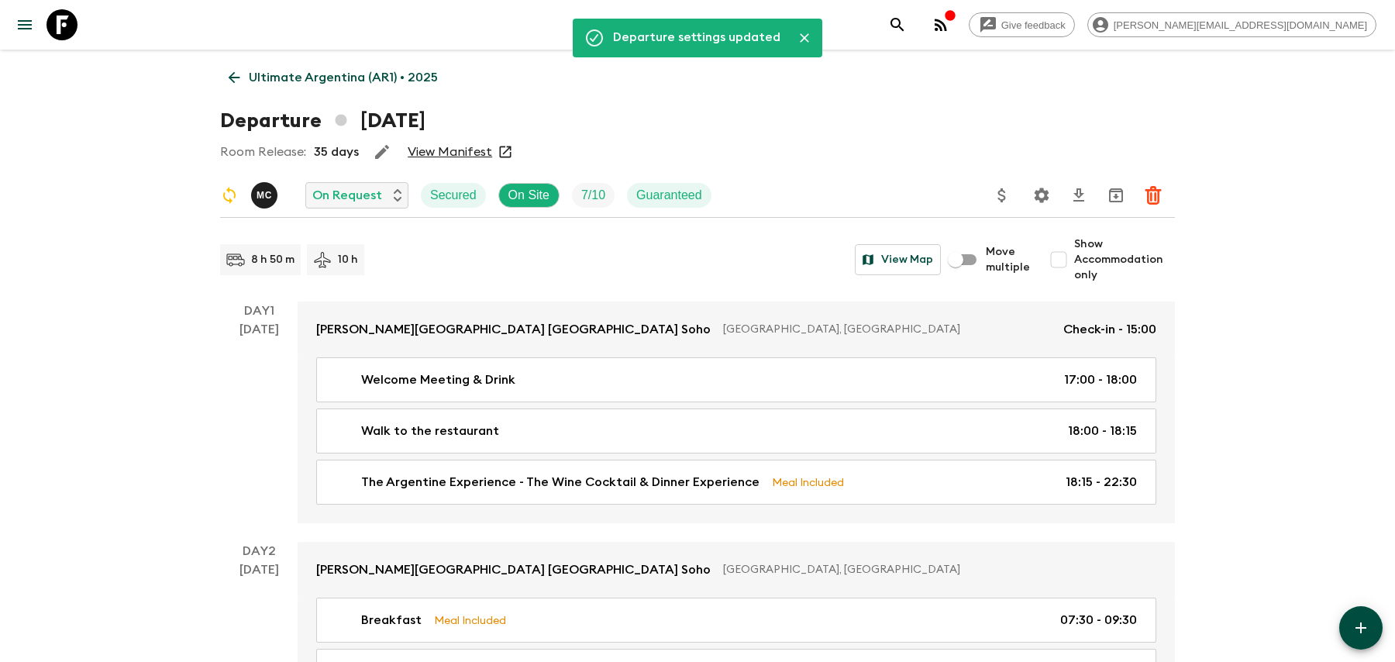
click at [907, 17] on icon "search adventures" at bounding box center [897, 25] width 19 height 19
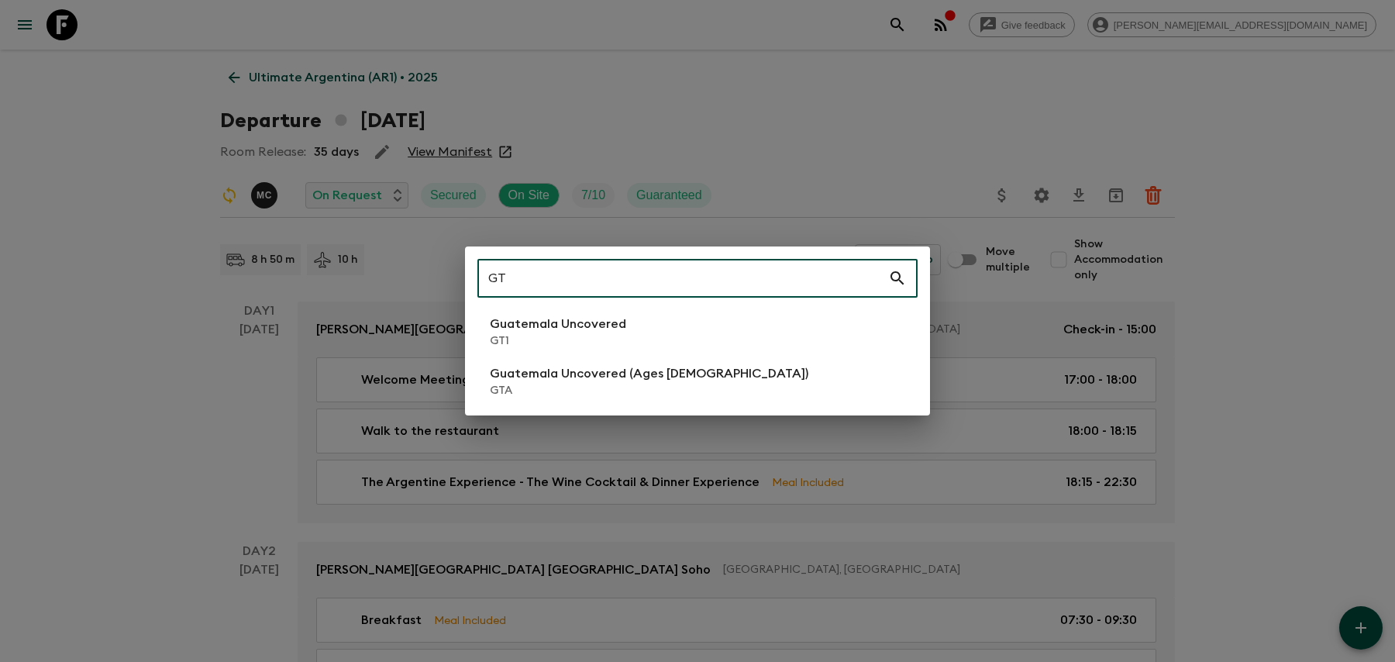
type input "GT"
click at [719, 341] on li "Guatemala Uncovered GT1" at bounding box center [698, 331] width 440 height 43
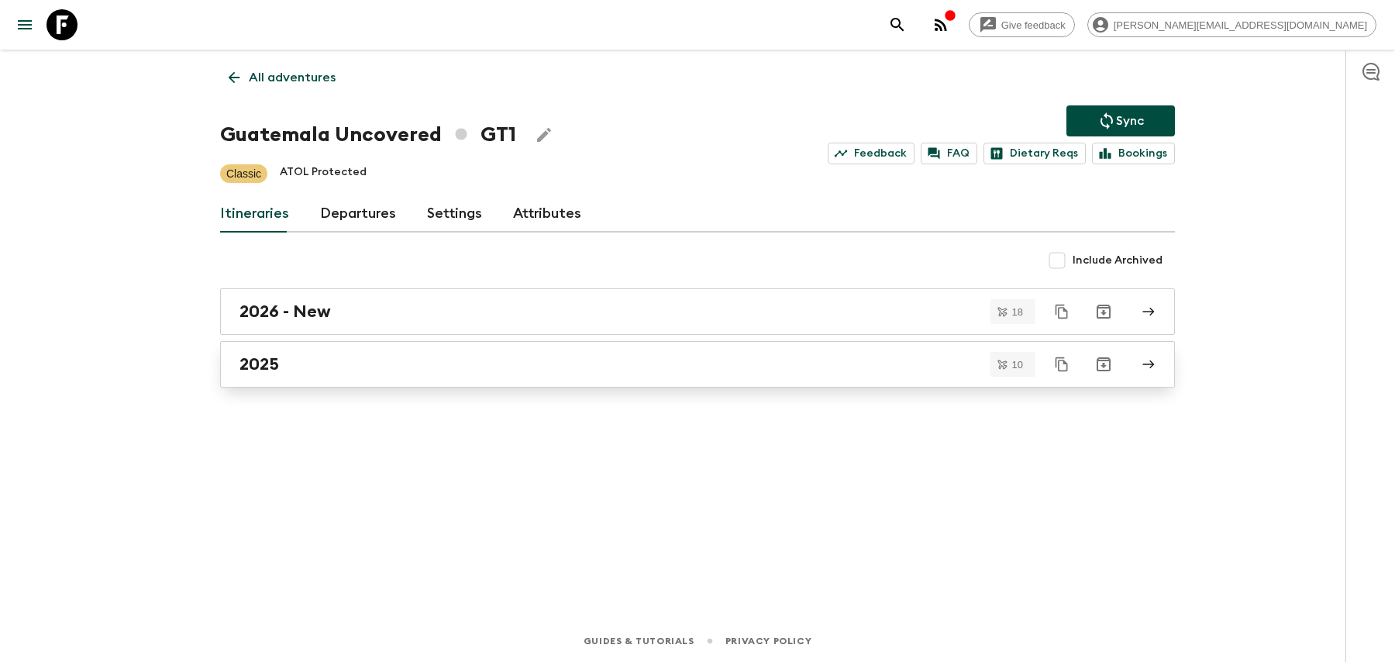
click at [600, 385] on link "2025" at bounding box center [697, 364] width 955 height 47
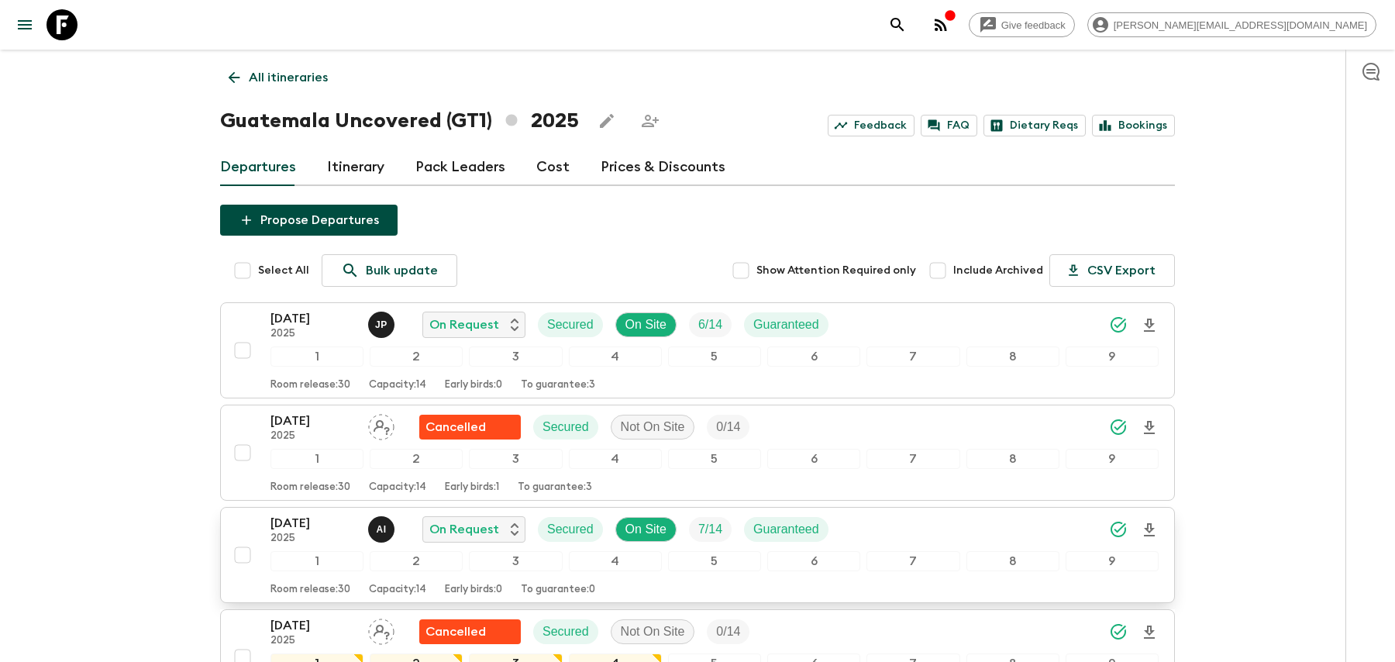
scroll to position [33, 0]
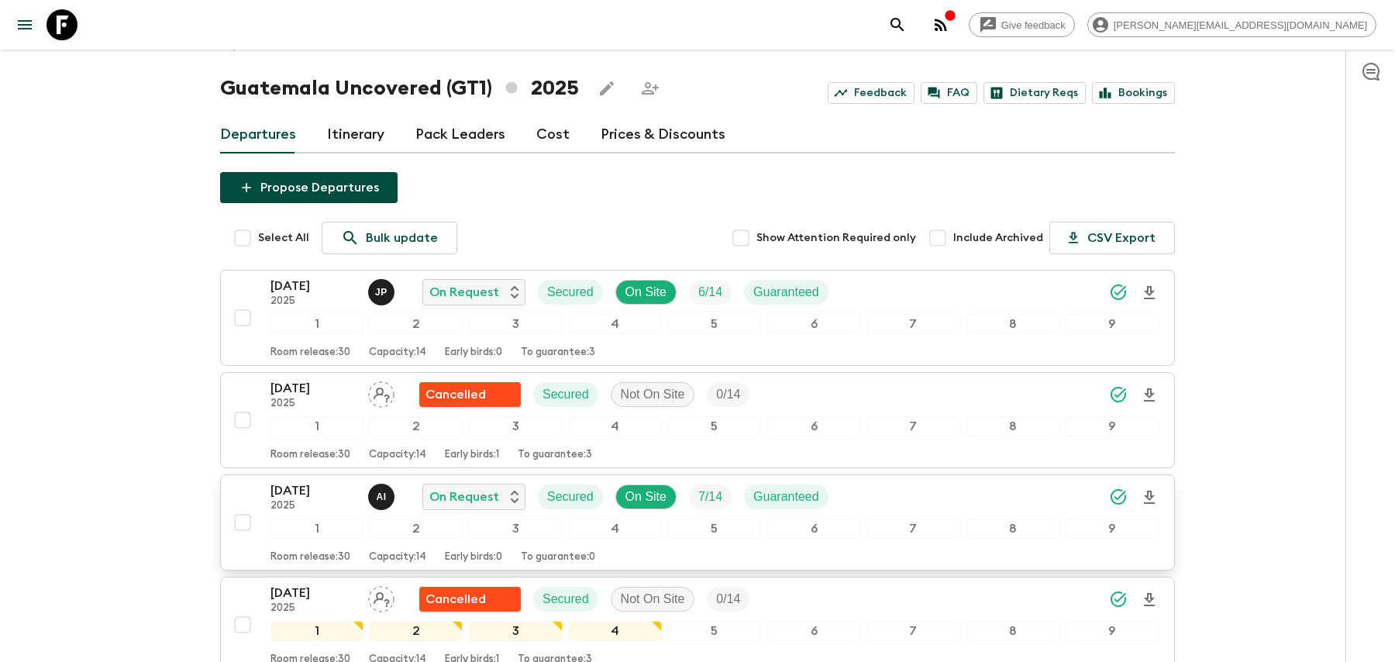
click at [880, 505] on div "[DATE] 2025 A I On Request Secured On Site 7 / 14 Guaranteed" at bounding box center [715, 496] width 888 height 31
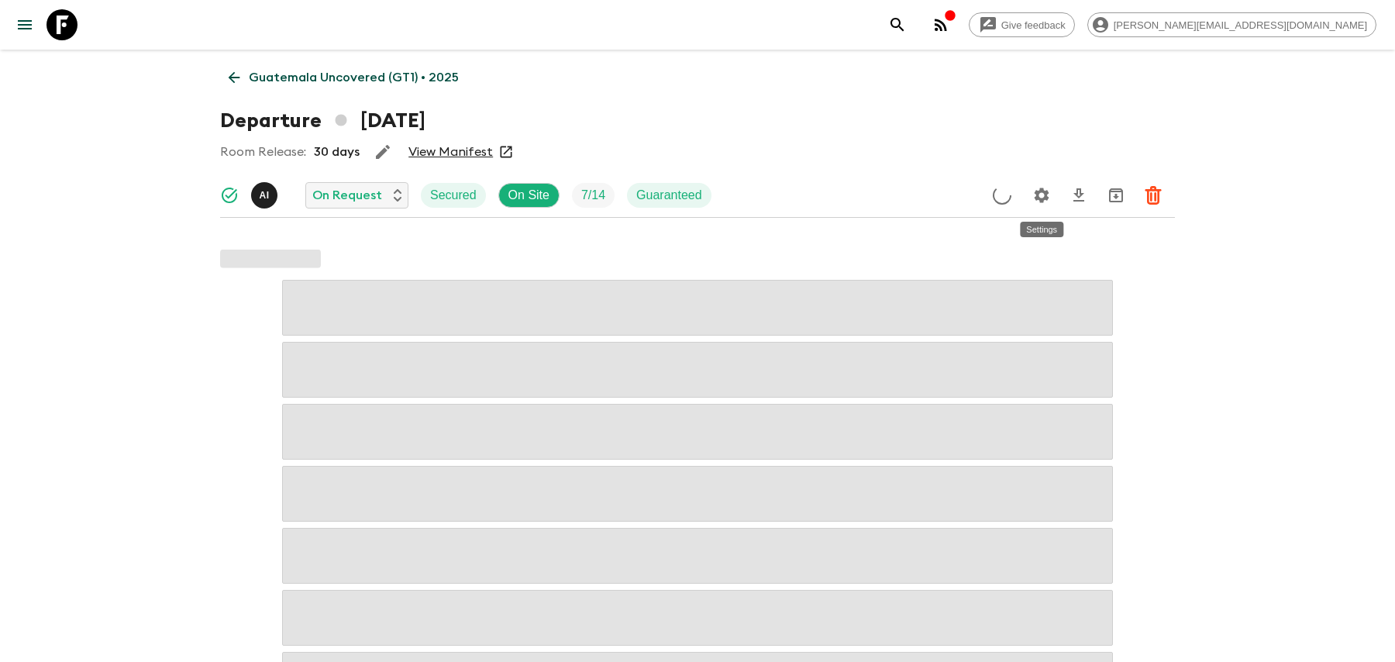
click at [1036, 198] on icon "Settings" at bounding box center [1042, 195] width 15 height 15
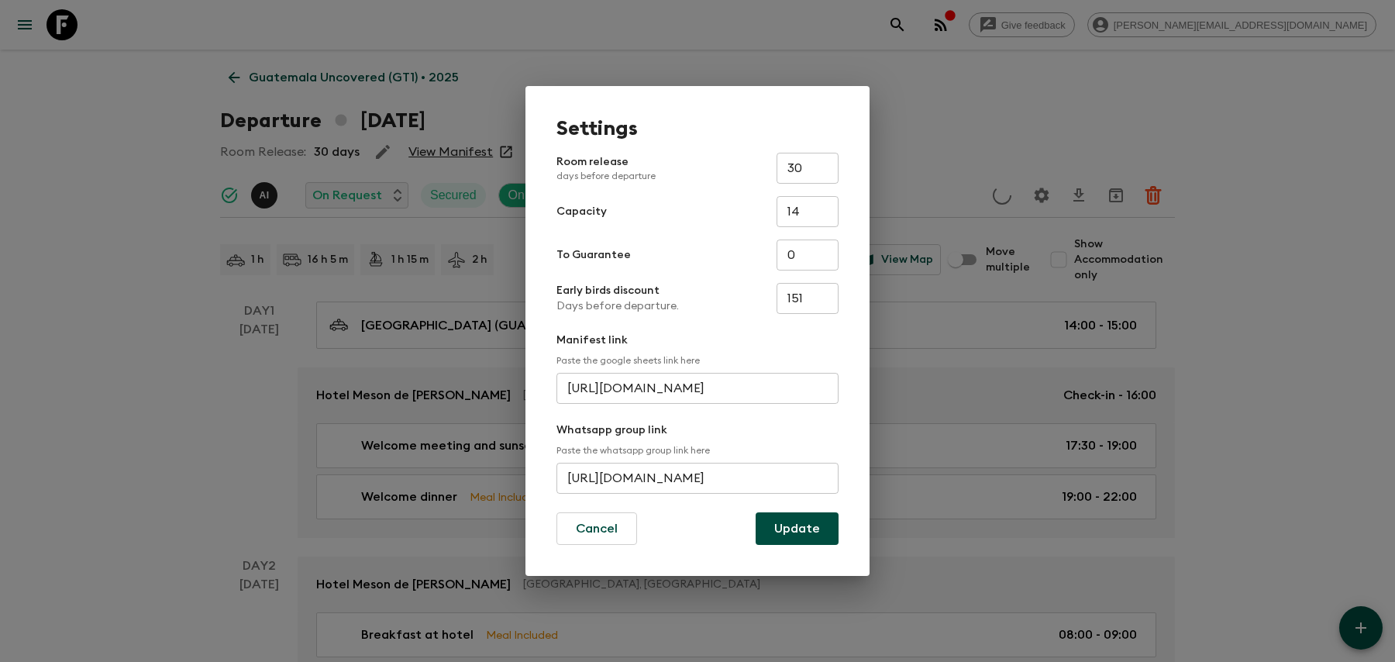
click at [762, 469] on input "[URL][DOMAIN_NAME]" at bounding box center [698, 478] width 282 height 31
